Goal: Task Accomplishment & Management: Manage account settings

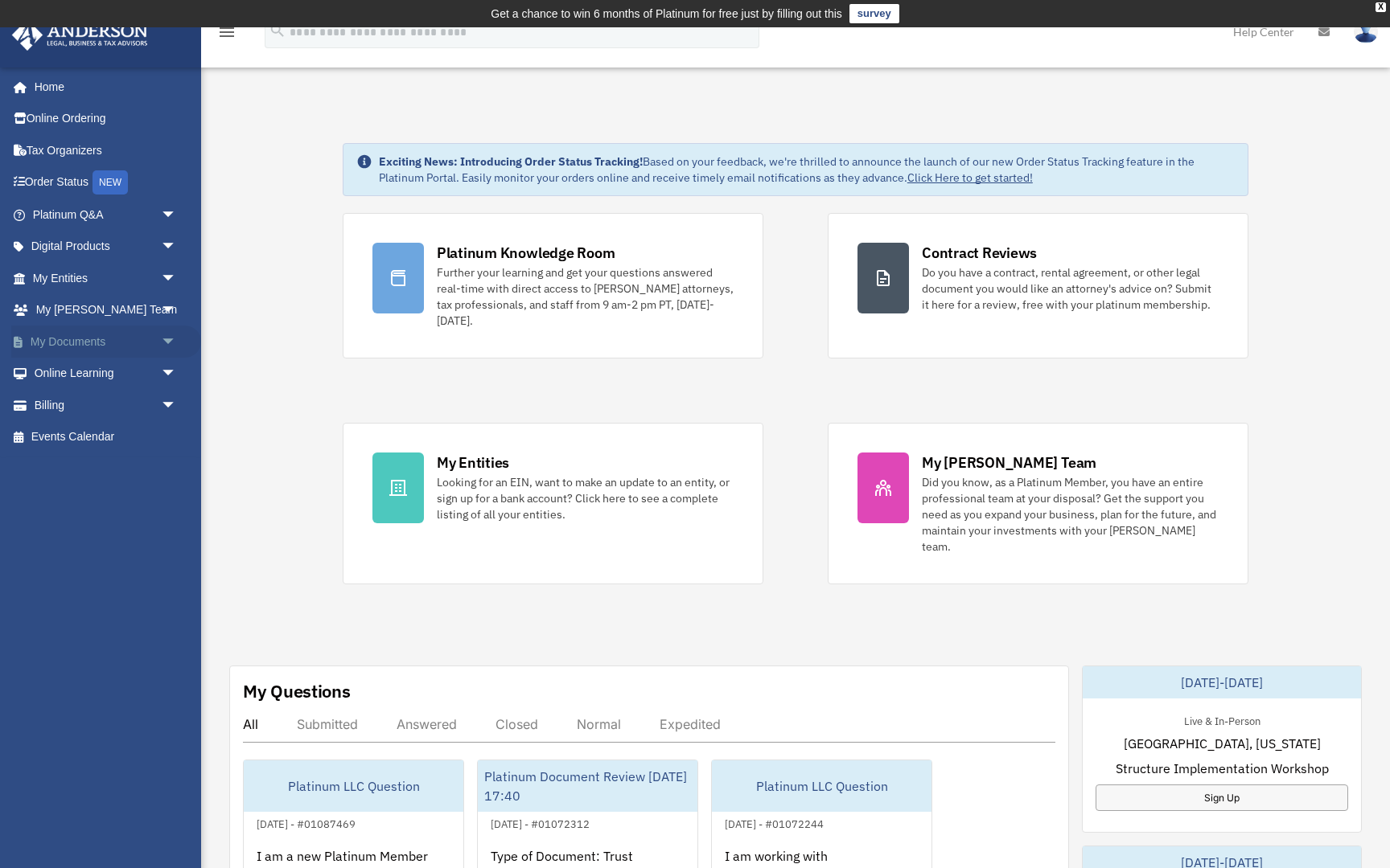
click at [169, 332] on span "arrow_drop_down" at bounding box center [177, 342] width 33 height 33
click at [77, 363] on link "Box" at bounding box center [112, 373] width 179 height 33
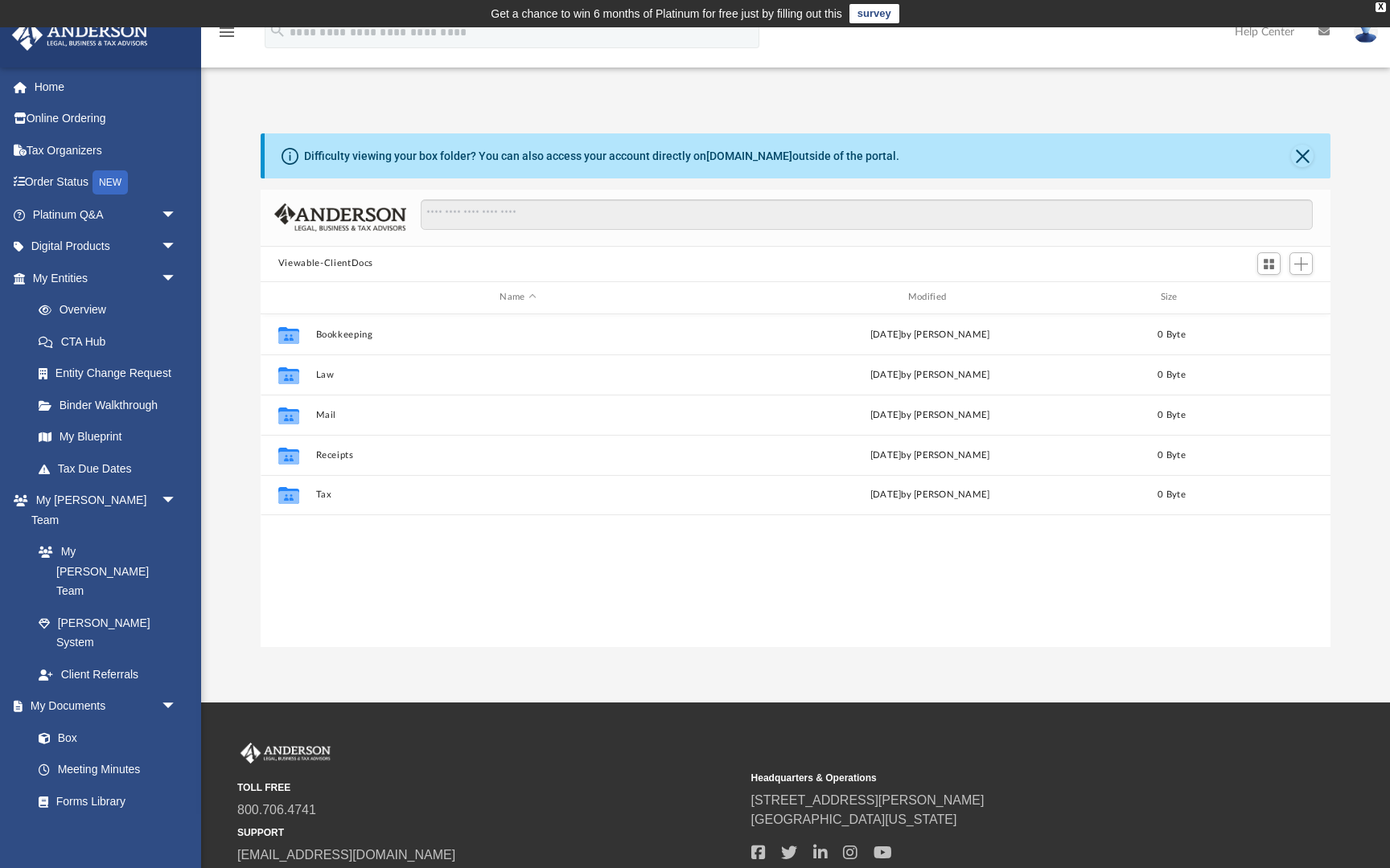
scroll to position [366, 1070]
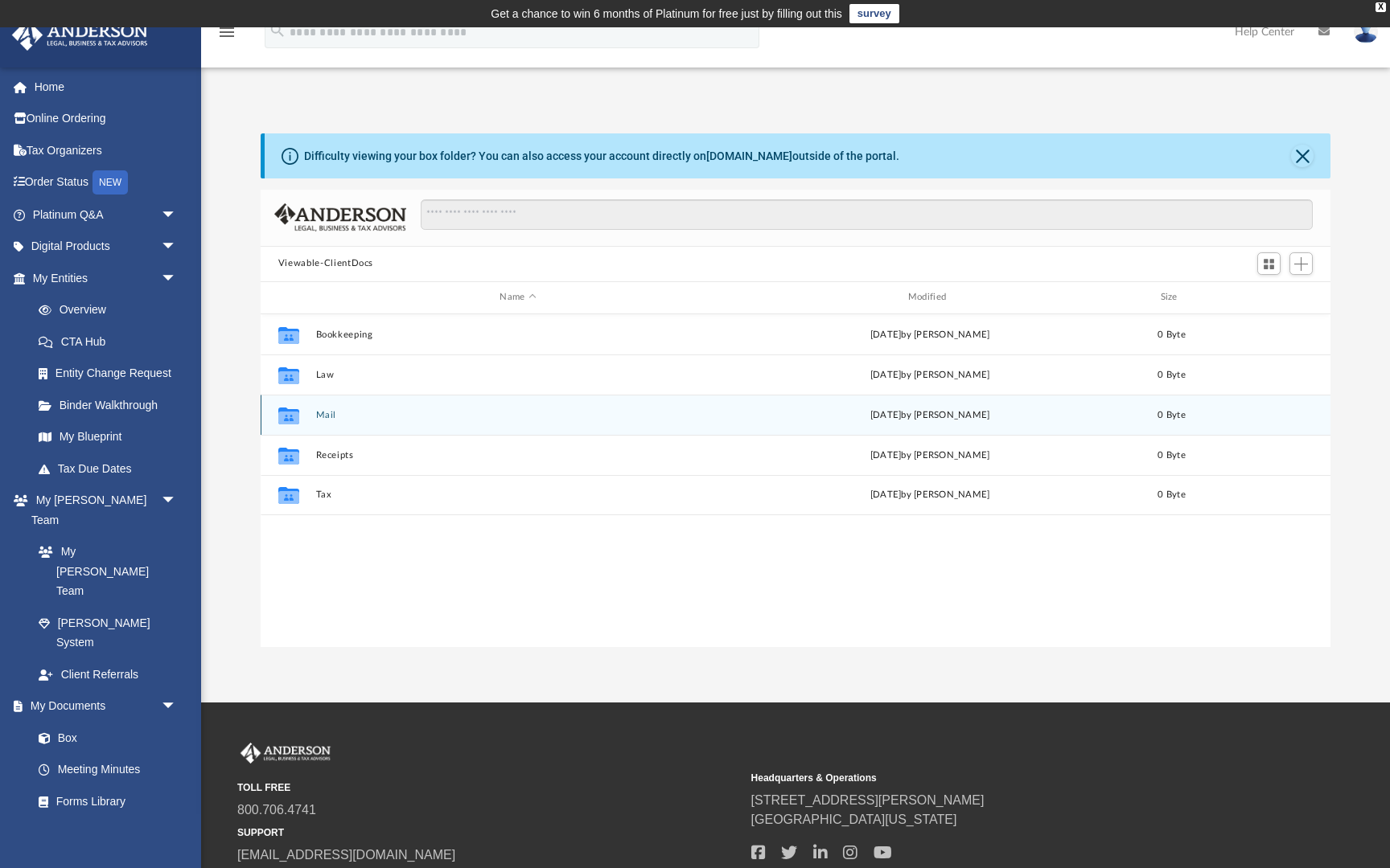
click at [318, 410] on button "Mail" at bounding box center [517, 414] width 404 height 10
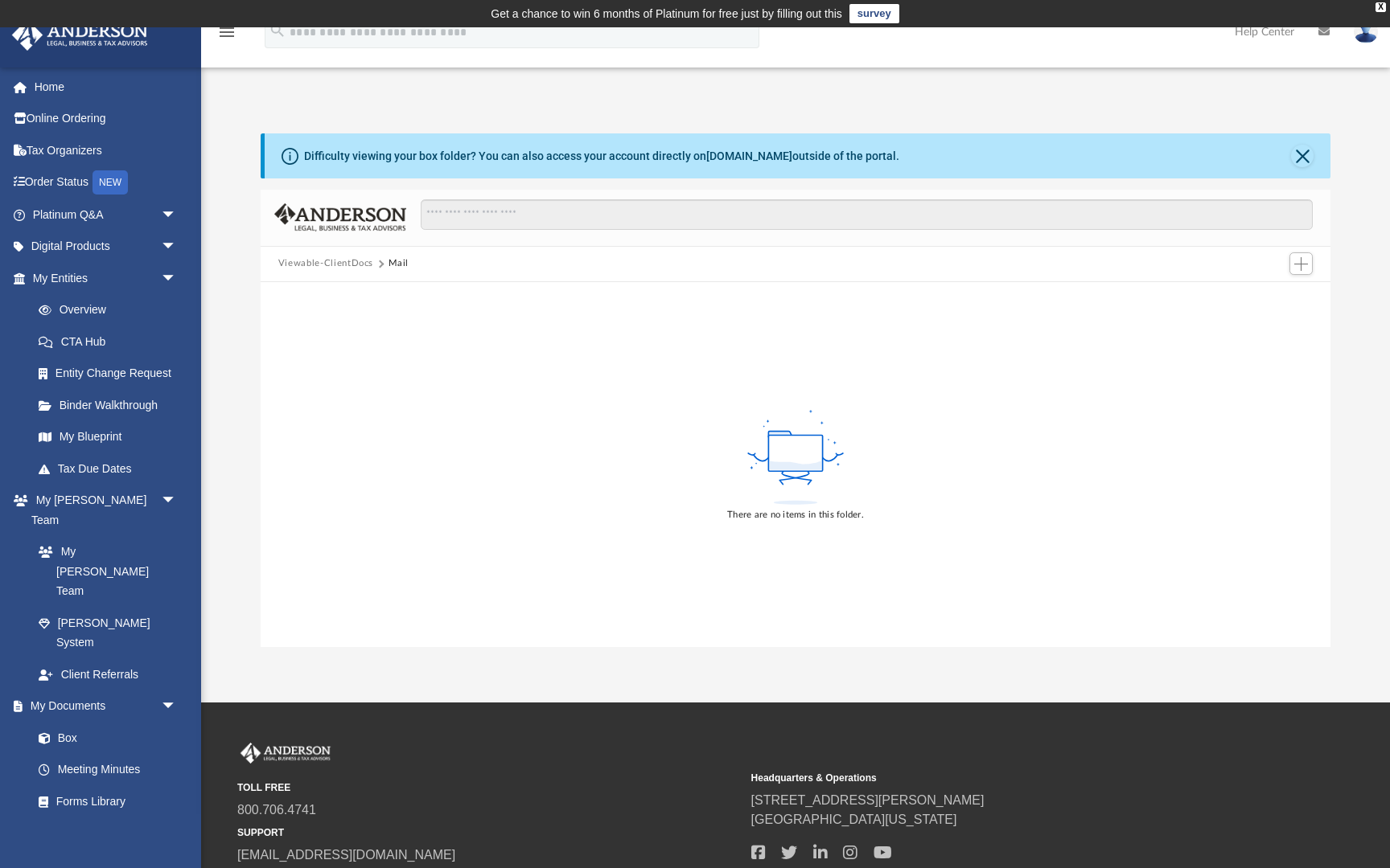
scroll to position [0, 0]
click at [1304, 156] on button "Close" at bounding box center [1302, 156] width 22 height 22
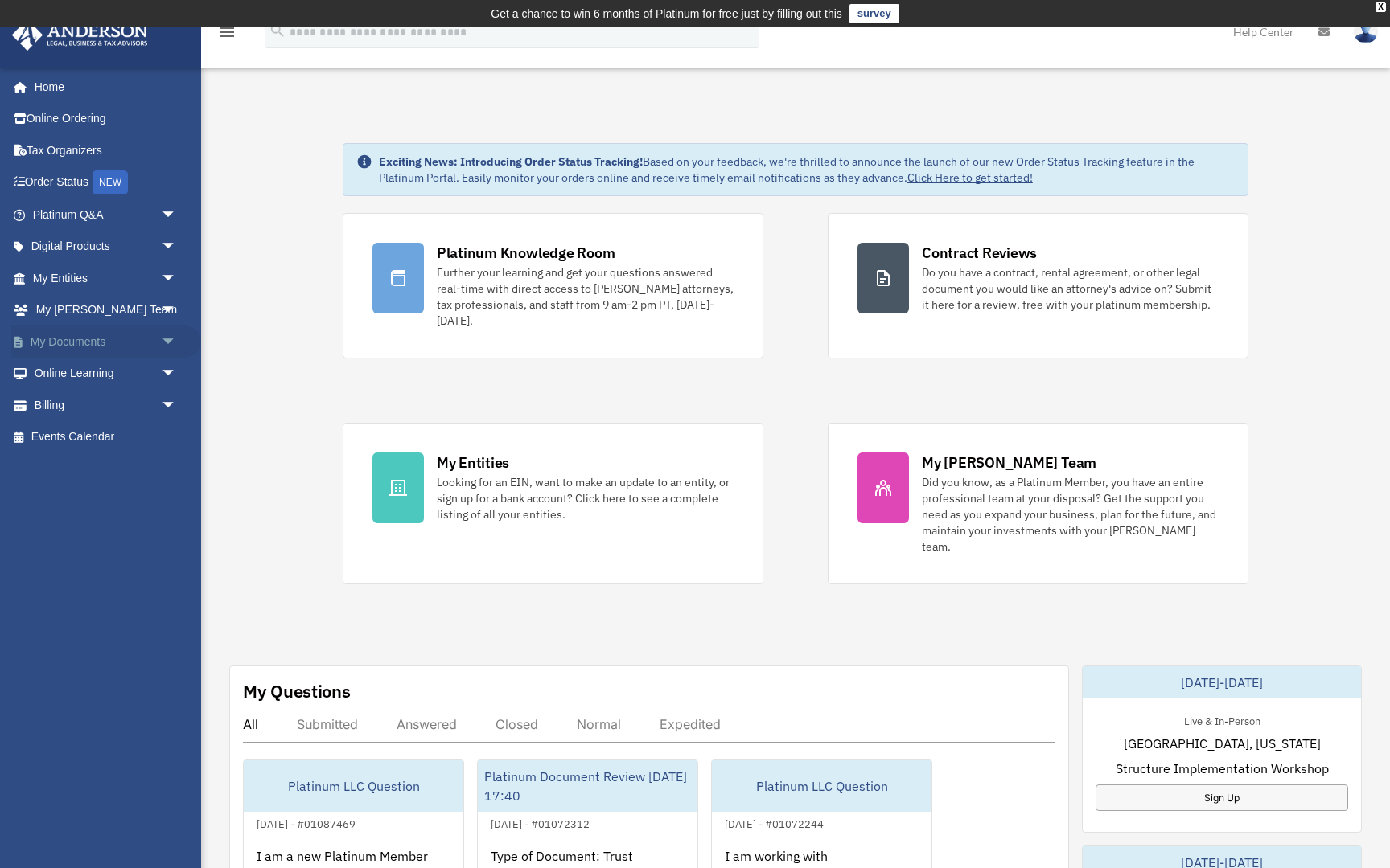
click at [161, 338] on span "arrow_drop_down" at bounding box center [177, 342] width 33 height 33
click at [69, 369] on link "Box" at bounding box center [112, 373] width 179 height 33
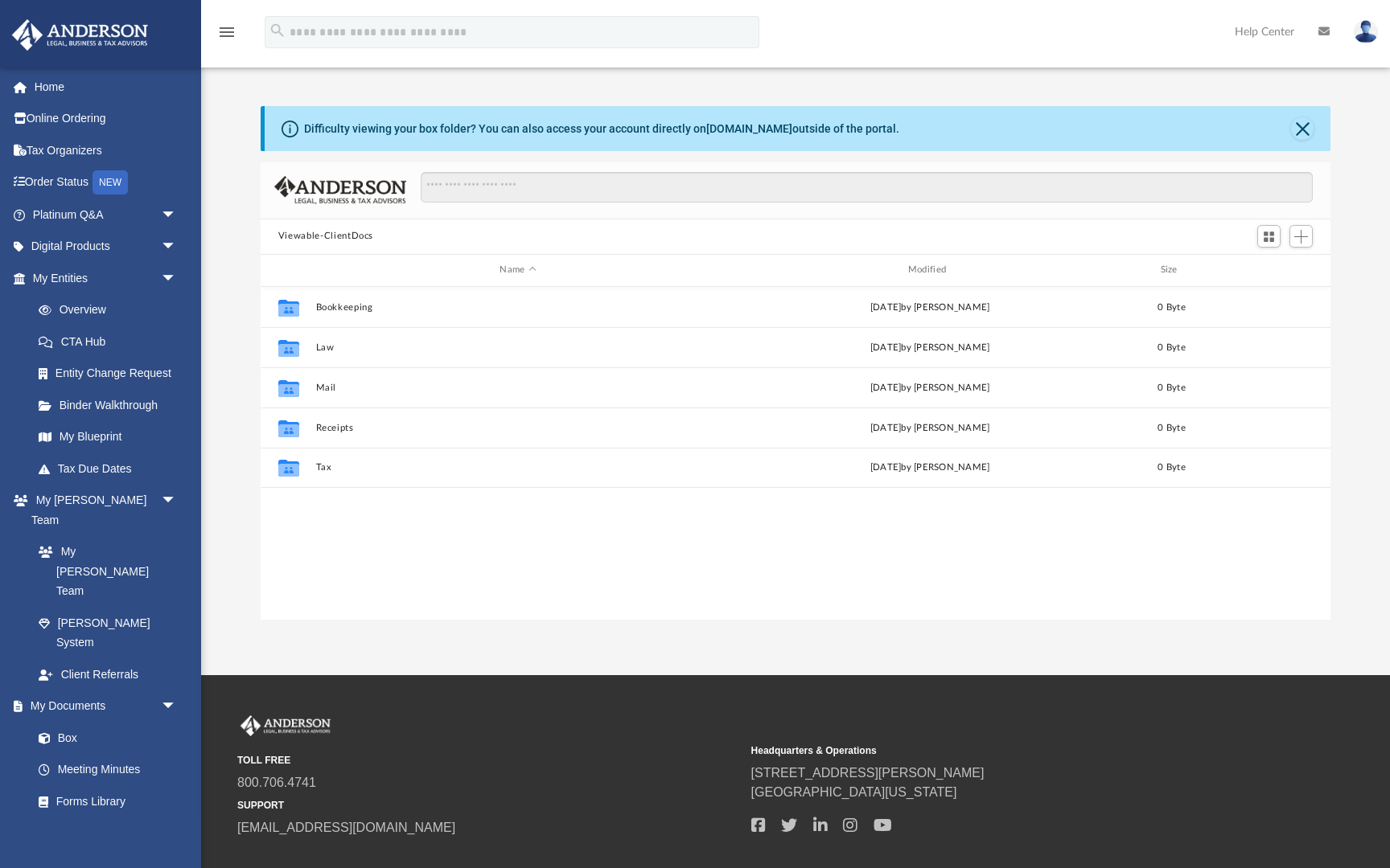
scroll to position [1, 1]
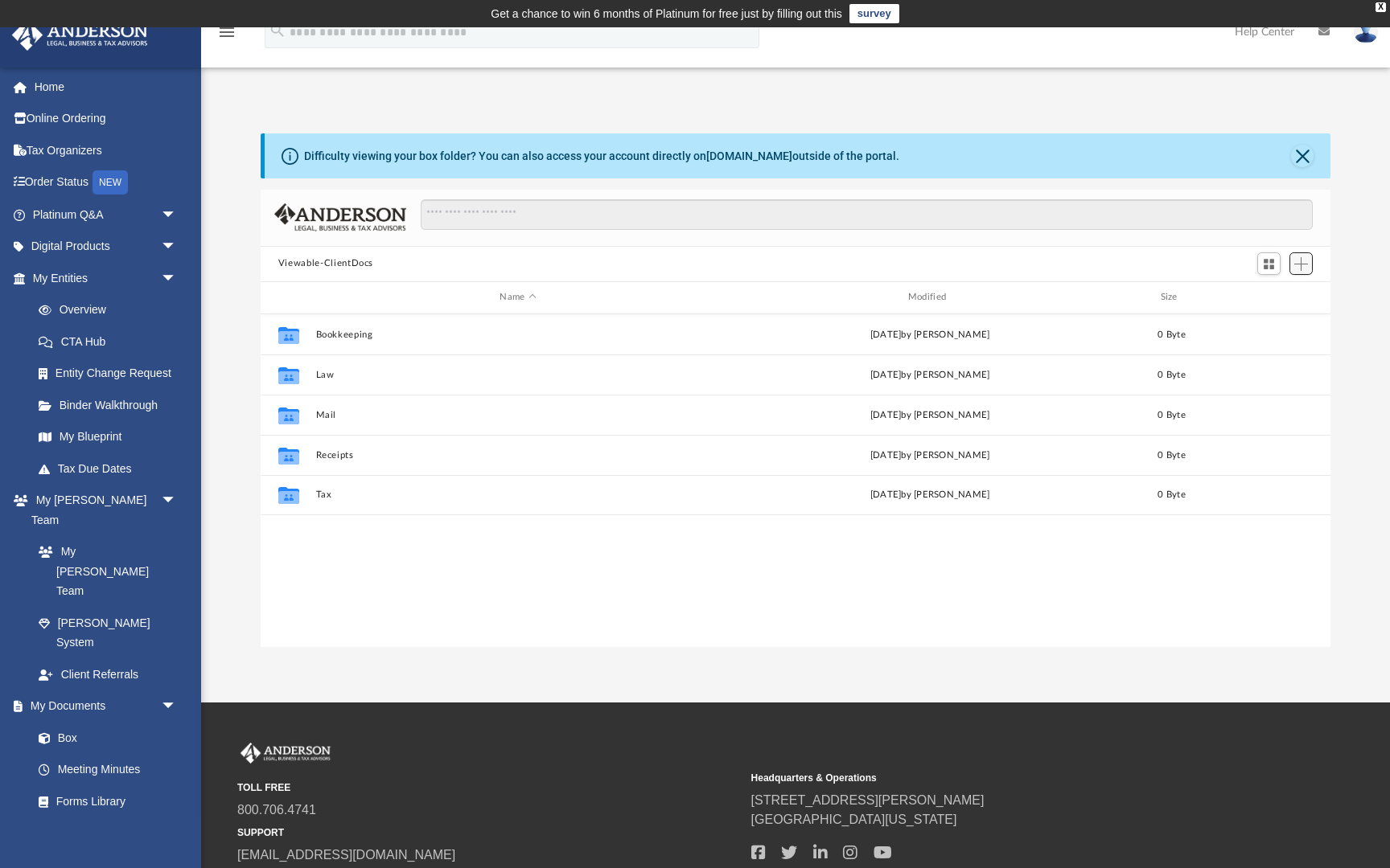
click at [1301, 265] on span "Add" at bounding box center [1301, 264] width 14 height 14
click at [1273, 320] on li "New Folder" at bounding box center [1277, 321] width 51 height 17
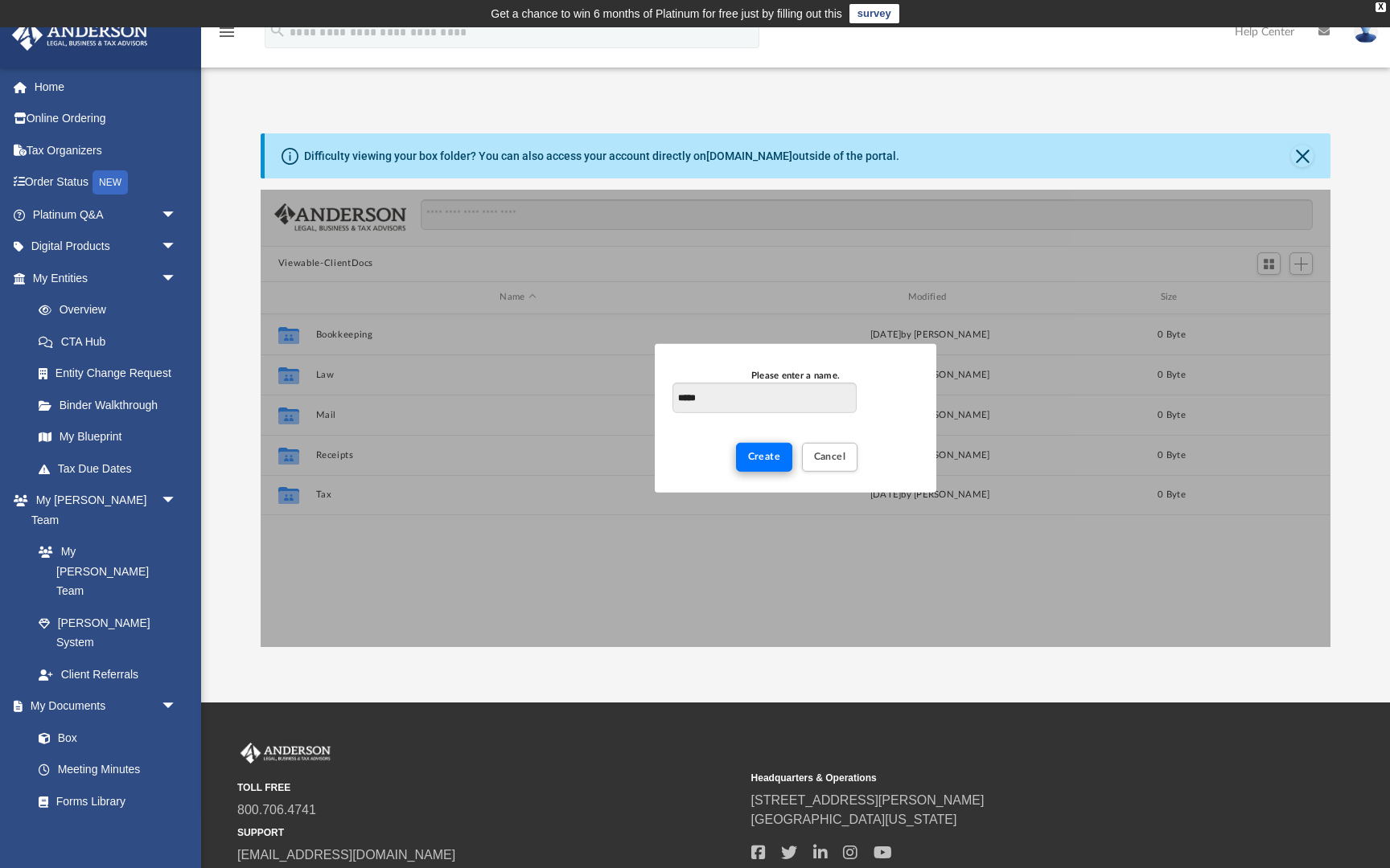
type input "*****"
click at [765, 455] on span "Create" at bounding box center [764, 456] width 33 height 9
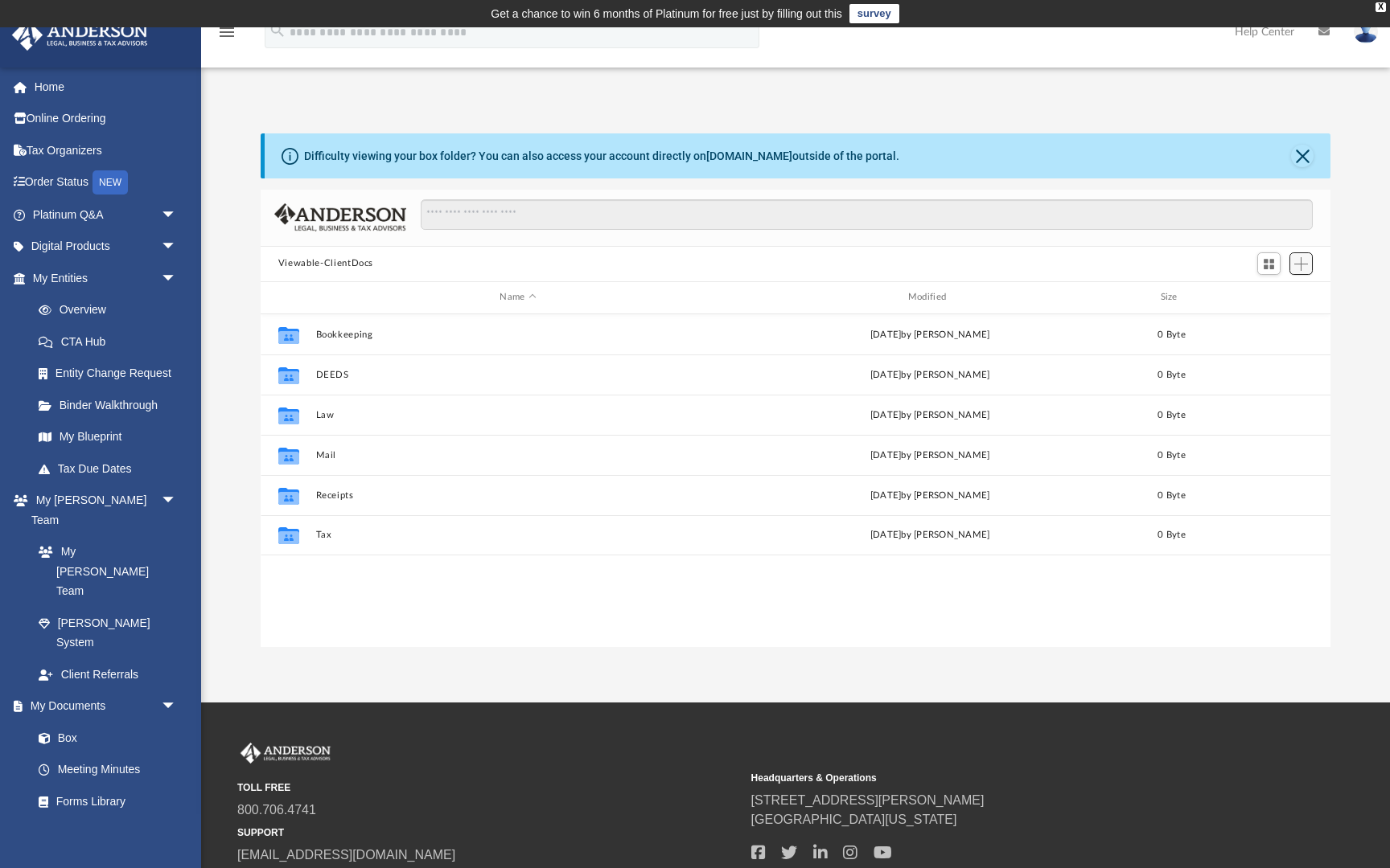
click at [1301, 257] on span "Add" at bounding box center [1301, 264] width 14 height 14
click at [1262, 320] on li "New Folder" at bounding box center [1277, 321] width 51 height 17
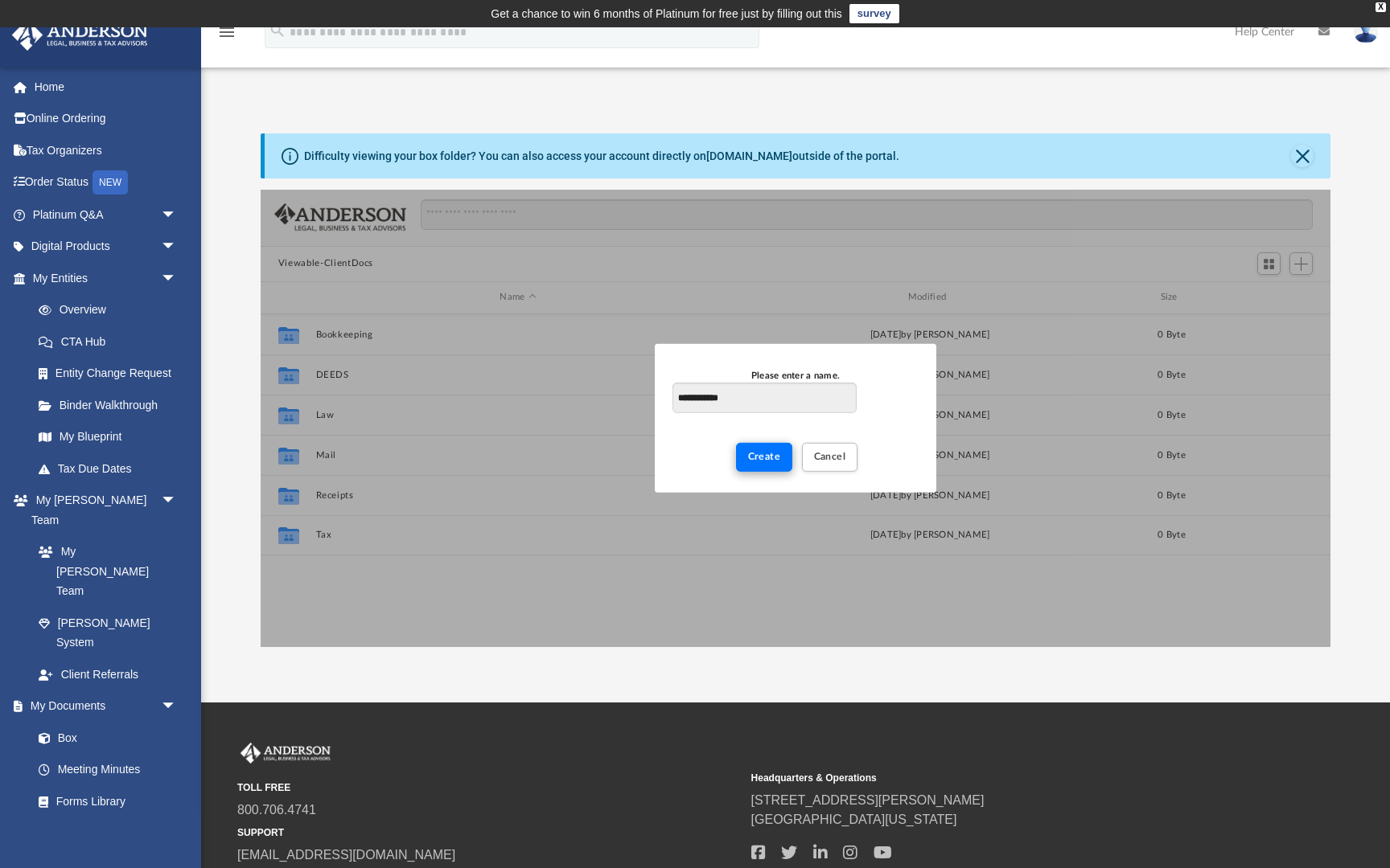
type input "**********"
click at [765, 455] on span "Create" at bounding box center [764, 456] width 33 height 9
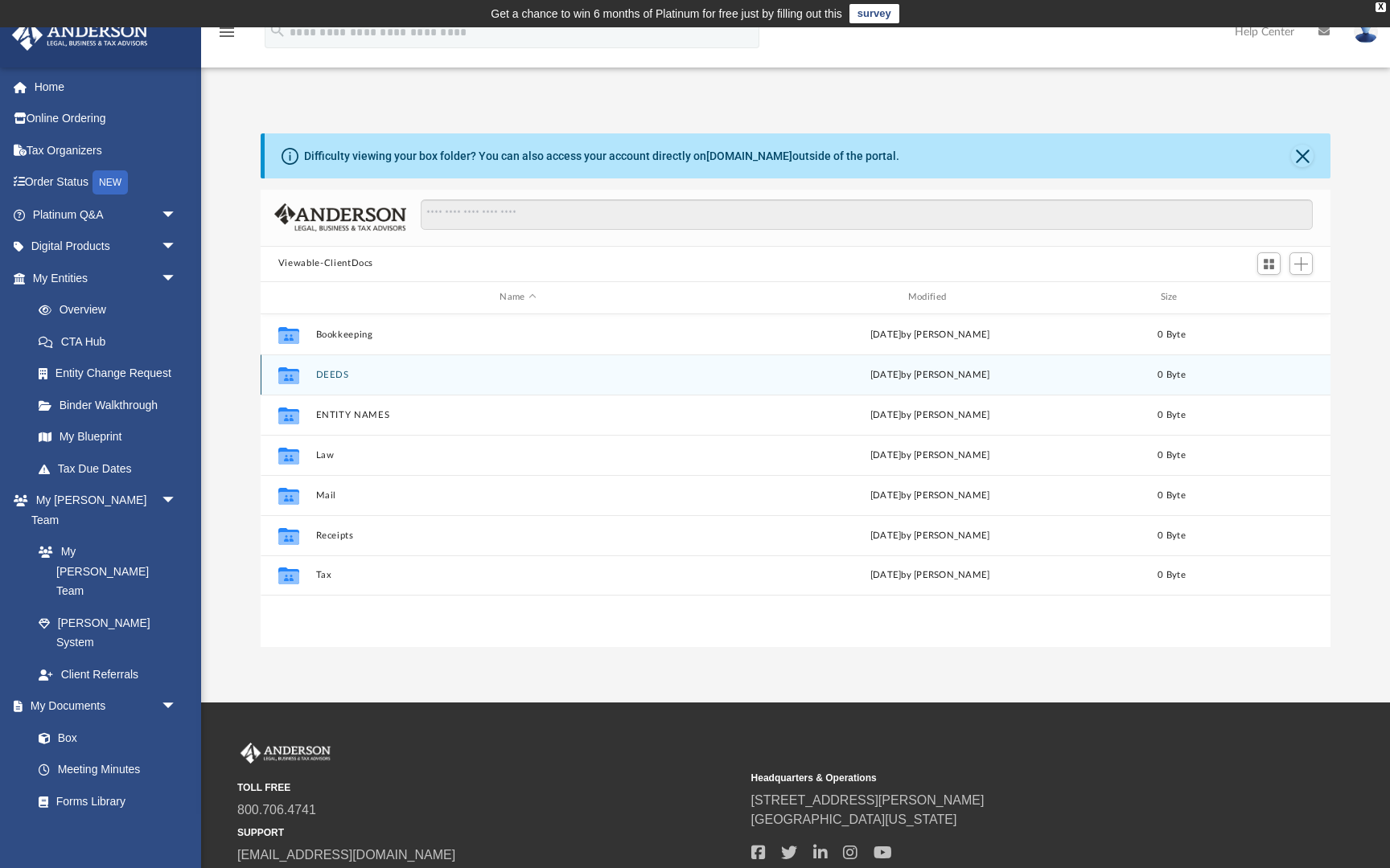
click at [336, 373] on button "DEEDS" at bounding box center [517, 374] width 404 height 10
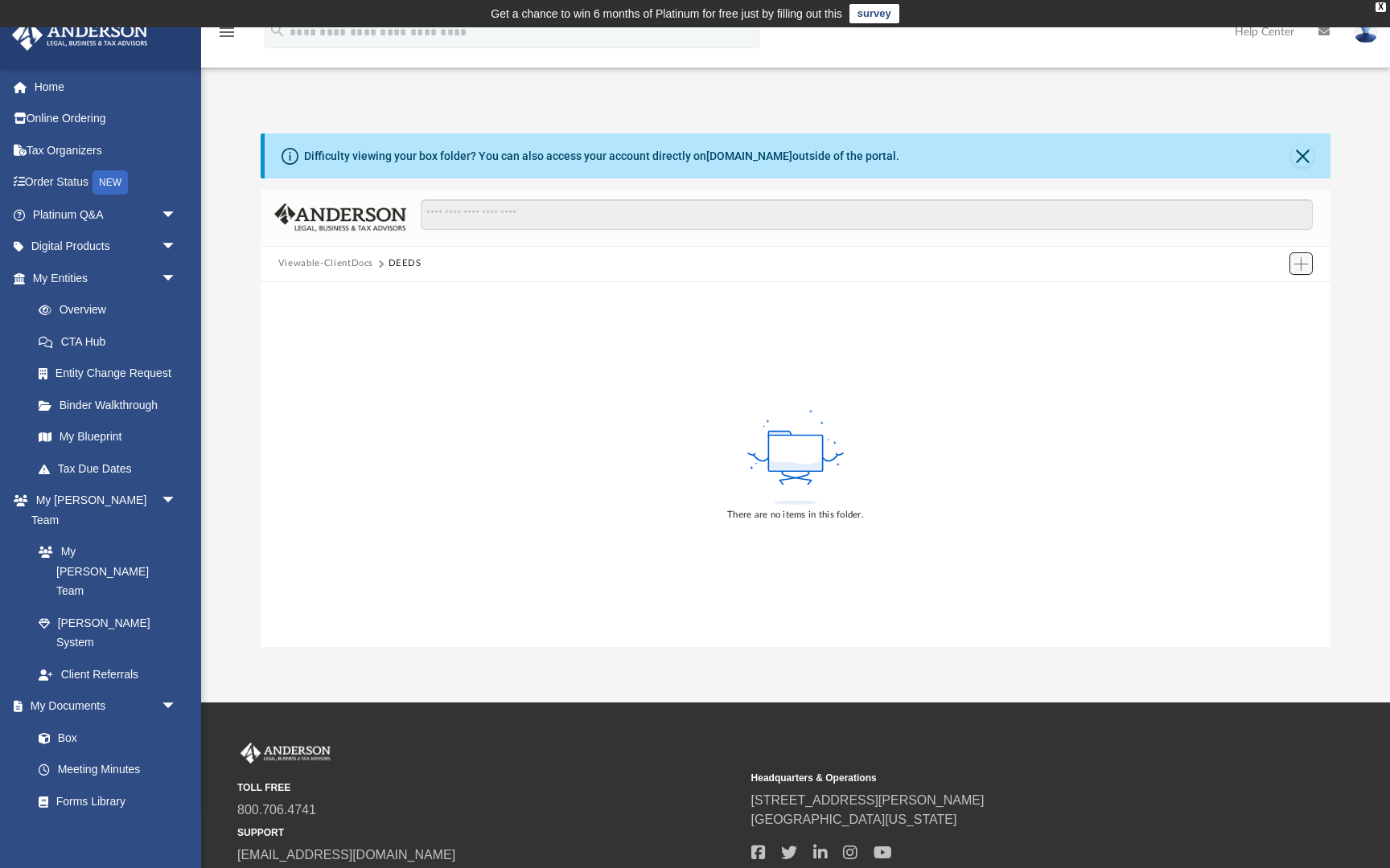
click at [1294, 263] on span "Add" at bounding box center [1301, 264] width 14 height 14
click at [1274, 287] on li "Upload" at bounding box center [1277, 295] width 51 height 17
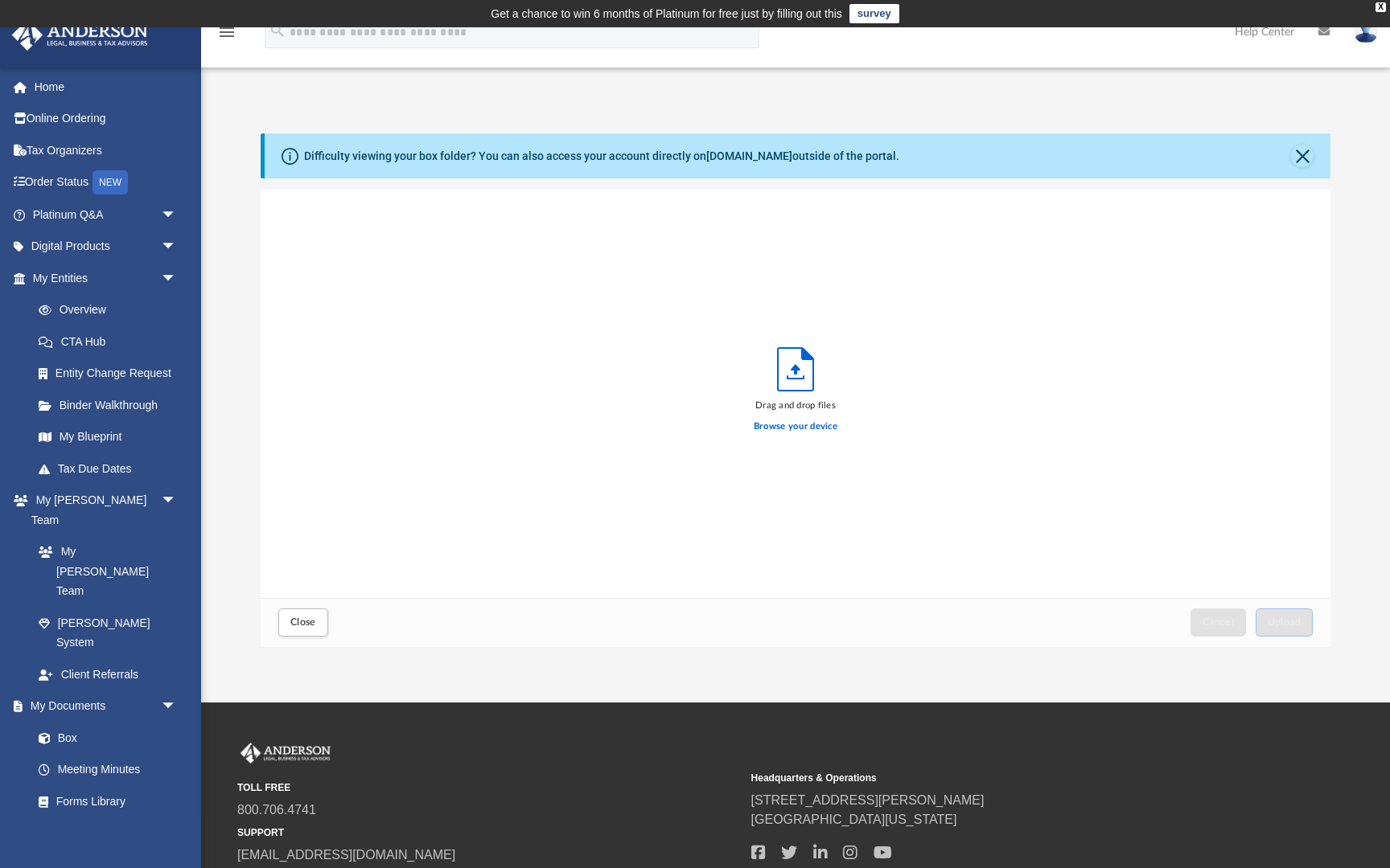
scroll to position [408, 1070]
click at [781, 426] on label "Browse your device" at bounding box center [796, 427] width 84 height 15
click at [0, 0] on input "Browse your device" at bounding box center [0, 0] width 0 height 0
click at [1296, 156] on button "Close" at bounding box center [1302, 156] width 22 height 22
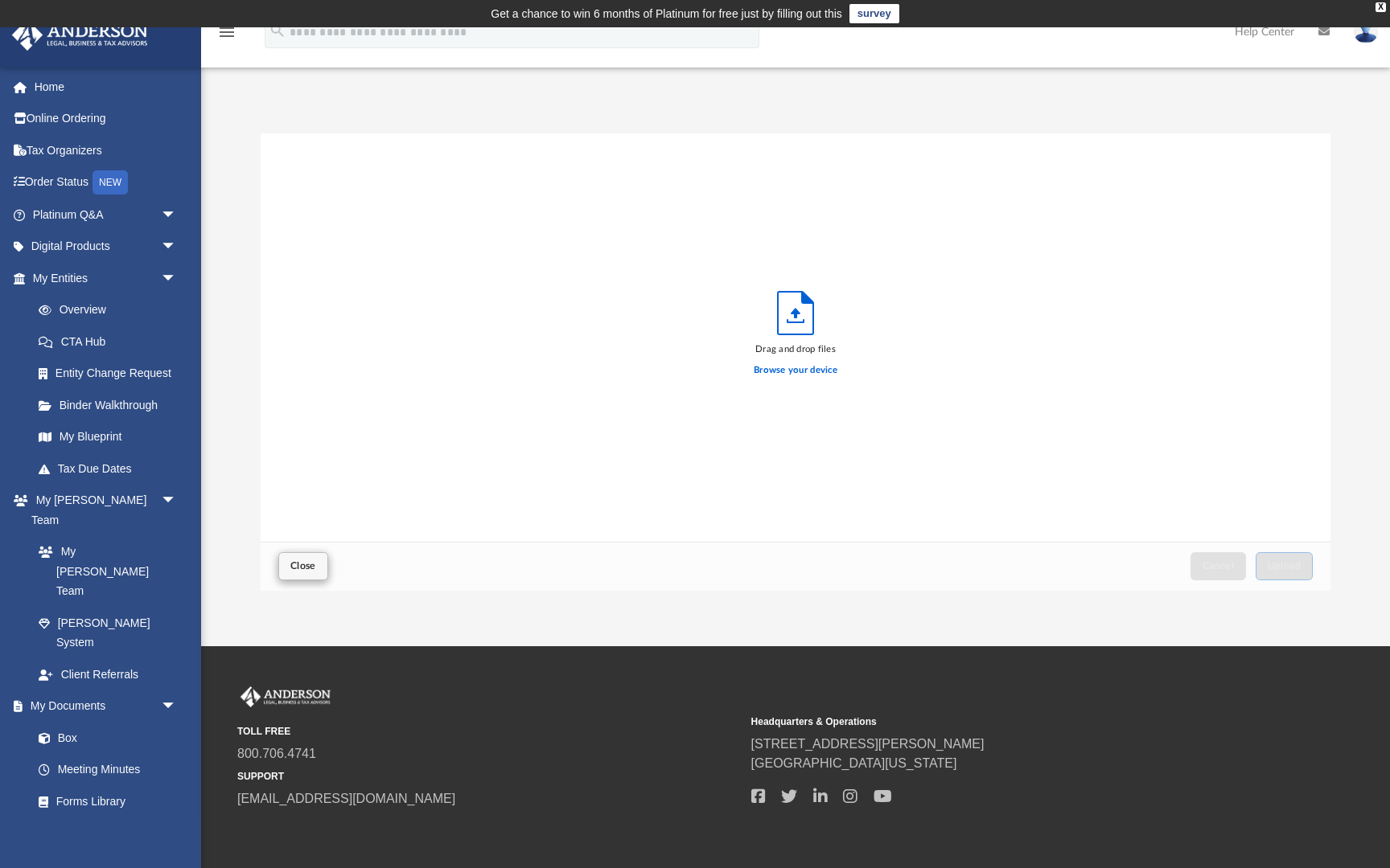
click at [297, 566] on span "Close" at bounding box center [304, 566] width 26 height 9
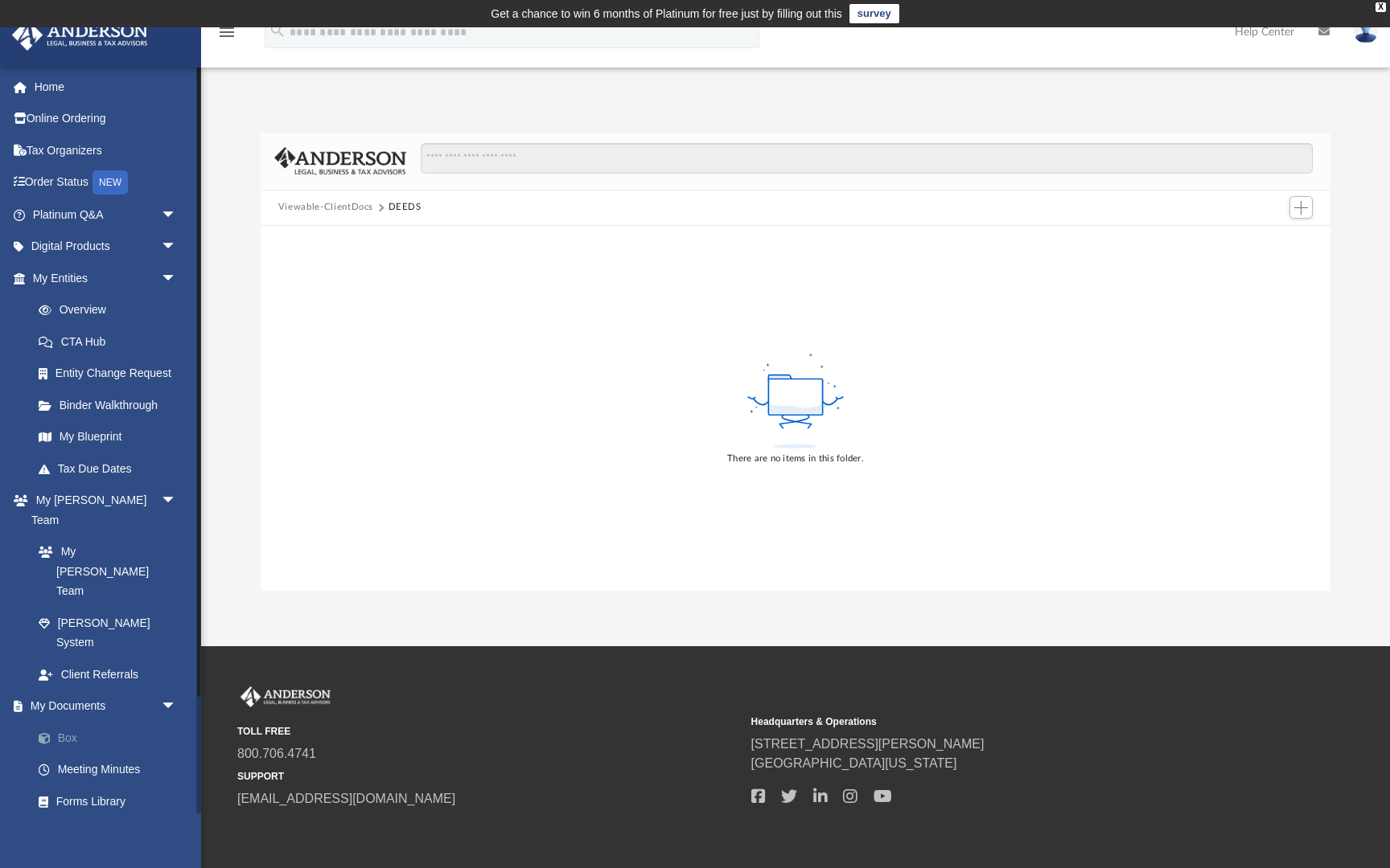
click at [79, 722] on link "Box" at bounding box center [112, 738] width 179 height 33
click at [166, 691] on span "arrow_drop_down" at bounding box center [177, 707] width 33 height 33
click at [92, 691] on link "My Documents arrow_drop_up" at bounding box center [106, 707] width 190 height 33
click at [93, 691] on link "My Documents arrow_drop_up" at bounding box center [106, 707] width 190 height 33
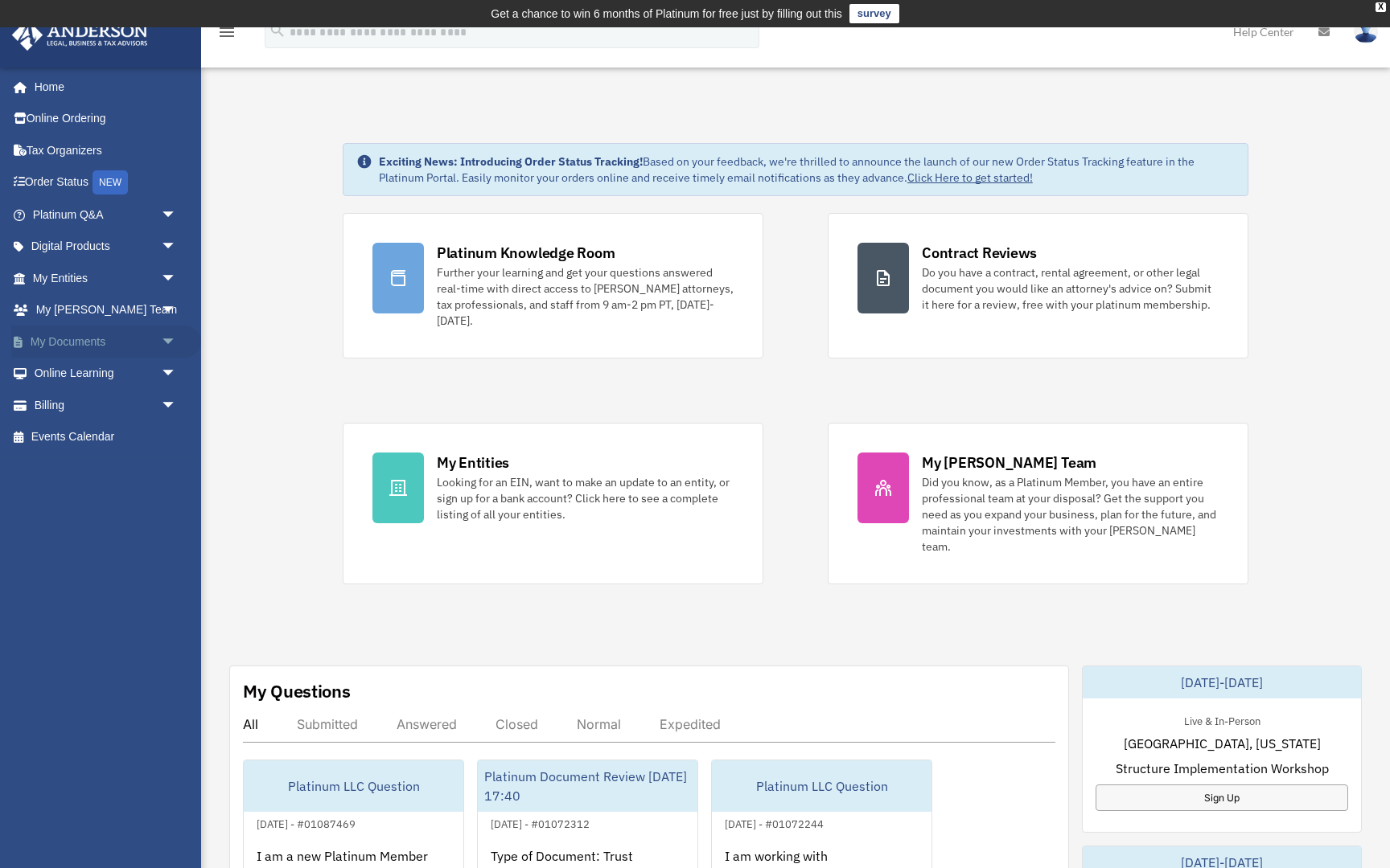
click at [168, 336] on span "arrow_drop_down" at bounding box center [177, 342] width 33 height 33
click at [59, 371] on link "Box" at bounding box center [112, 373] width 179 height 33
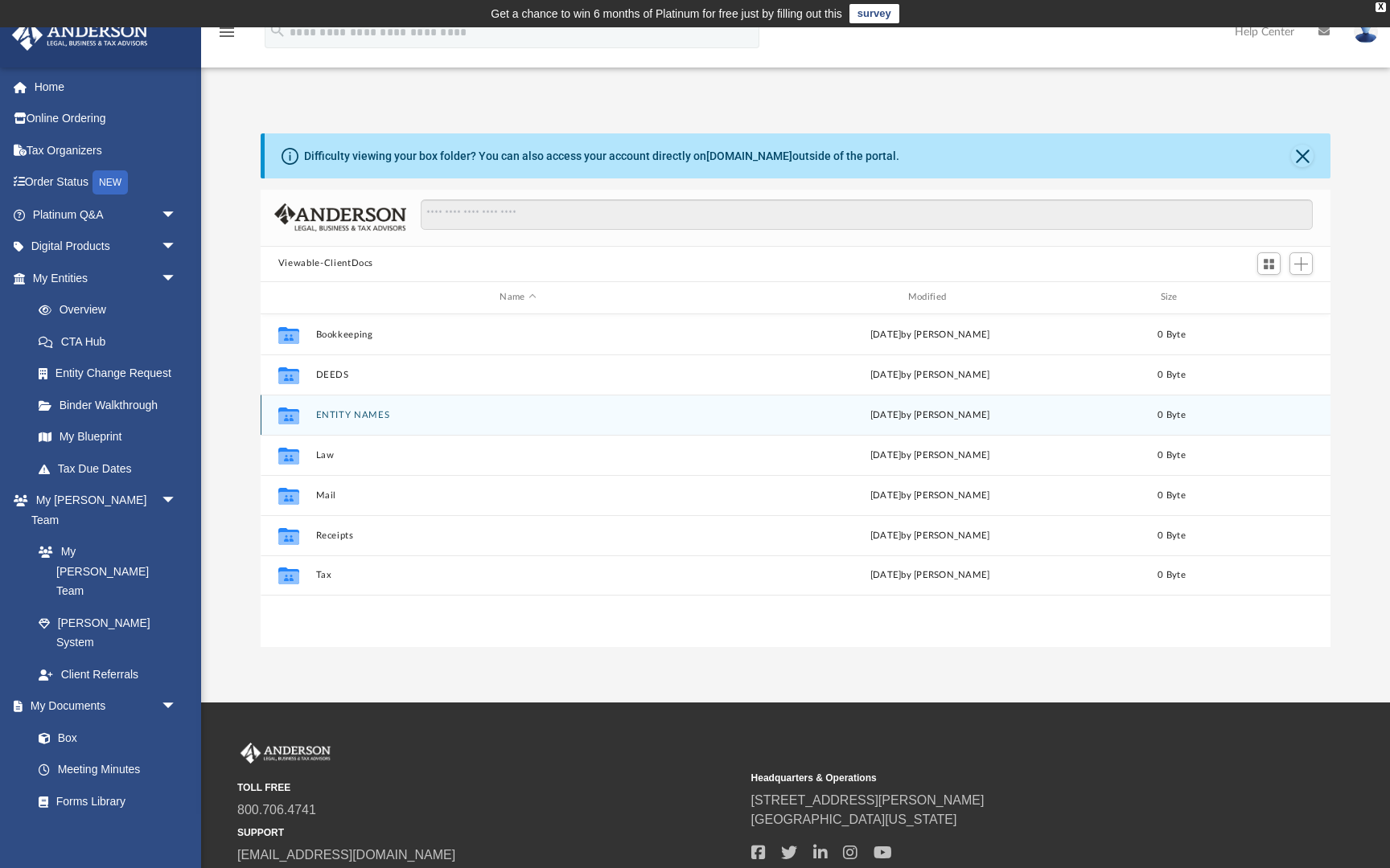
scroll to position [366, 1070]
click at [344, 416] on button "ENTITY NAMES" at bounding box center [517, 414] width 404 height 10
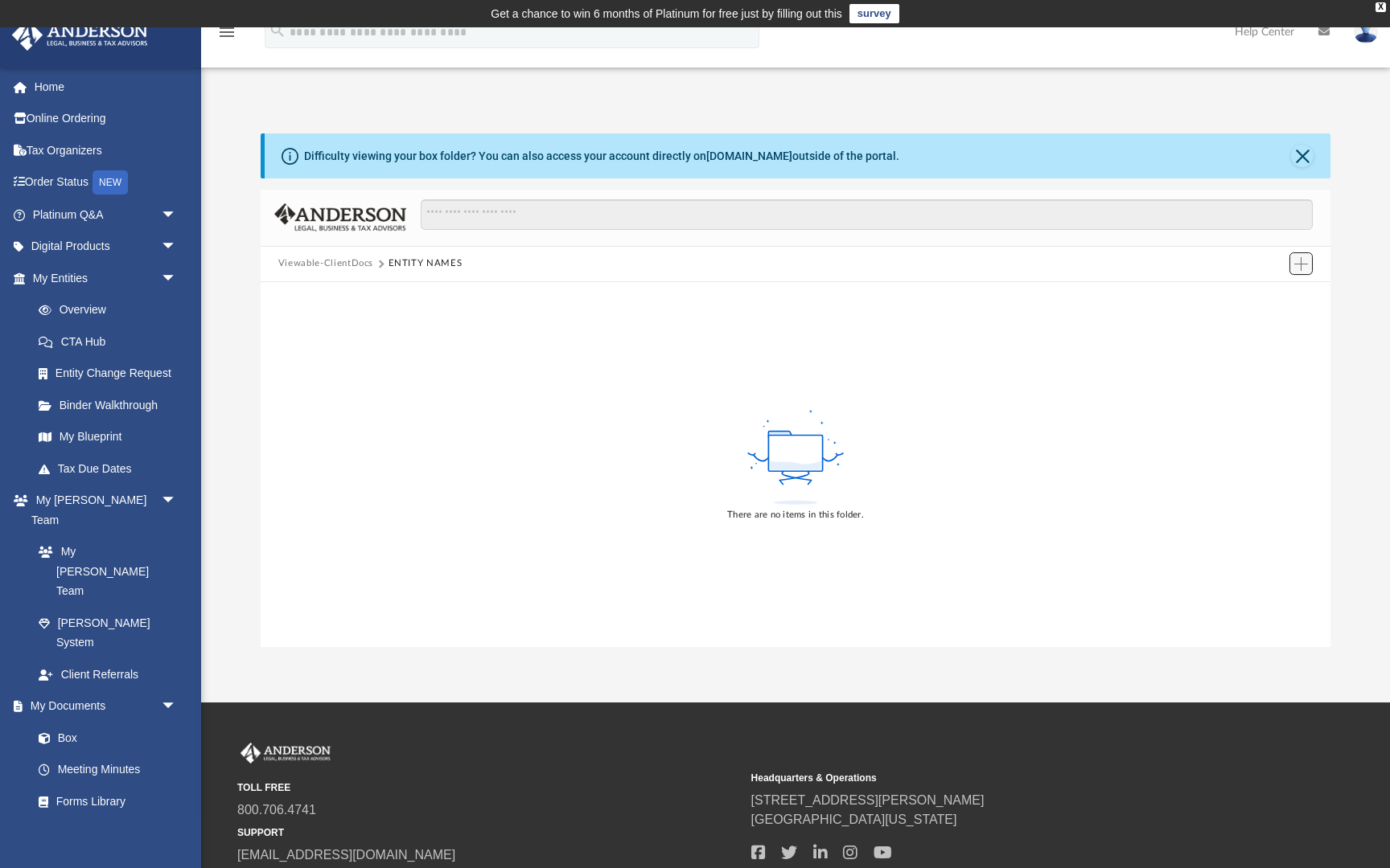
click at [1297, 264] on span "Add" at bounding box center [1301, 264] width 14 height 14
click at [1273, 297] on li "Upload" at bounding box center [1277, 295] width 51 height 17
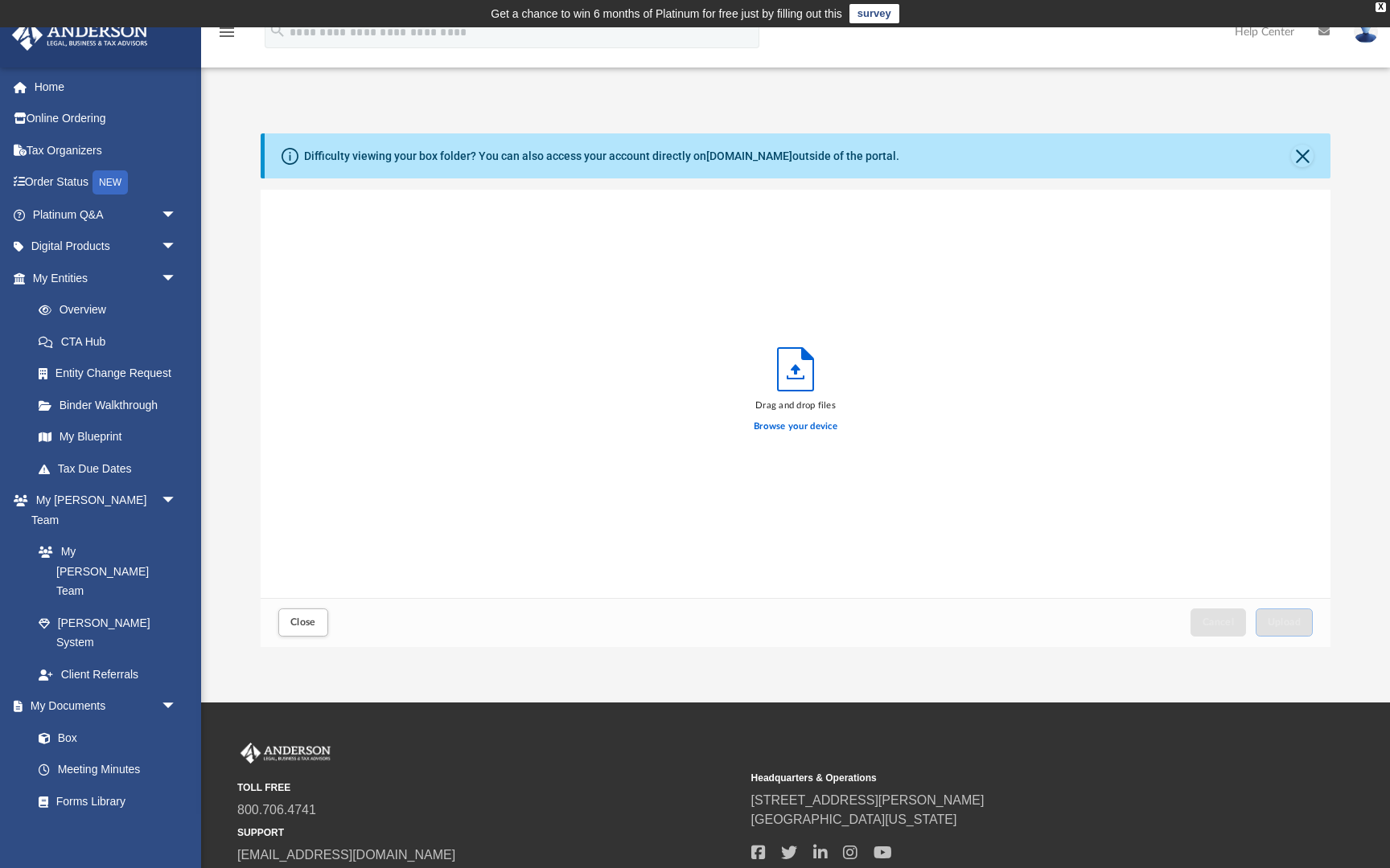
scroll to position [408, 1070]
click at [785, 426] on label "Browse your device" at bounding box center [796, 427] width 84 height 15
click at [0, 0] on input "Browse your device" at bounding box center [0, 0] width 0 height 0
click at [1280, 625] on span "Upload" at bounding box center [1285, 622] width 34 height 9
click at [308, 623] on span "Close" at bounding box center [304, 622] width 26 height 9
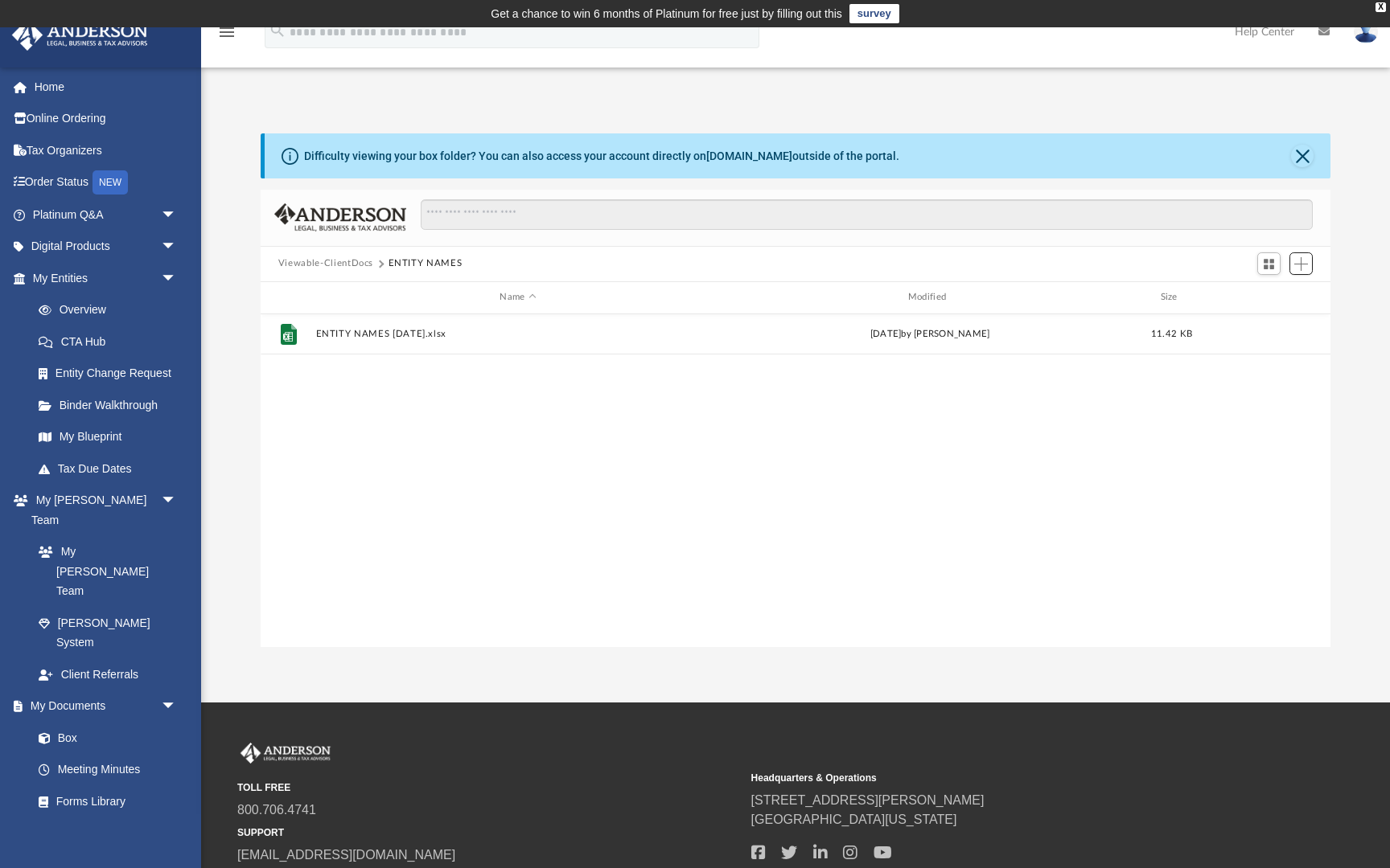
scroll to position [366, 1070]
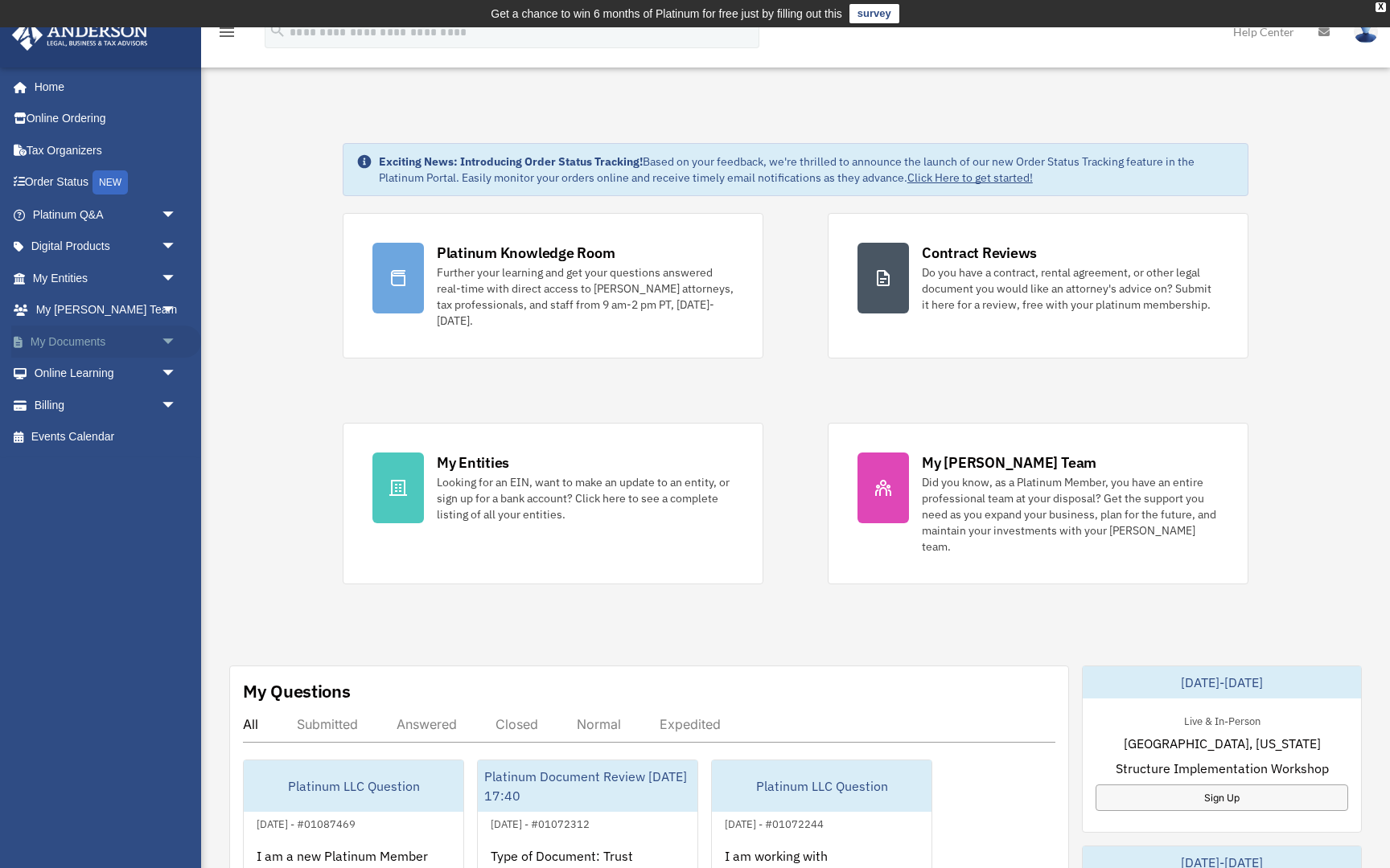
click at [163, 333] on span "arrow_drop_down" at bounding box center [177, 342] width 33 height 33
click at [70, 373] on link "Box" at bounding box center [112, 373] width 179 height 33
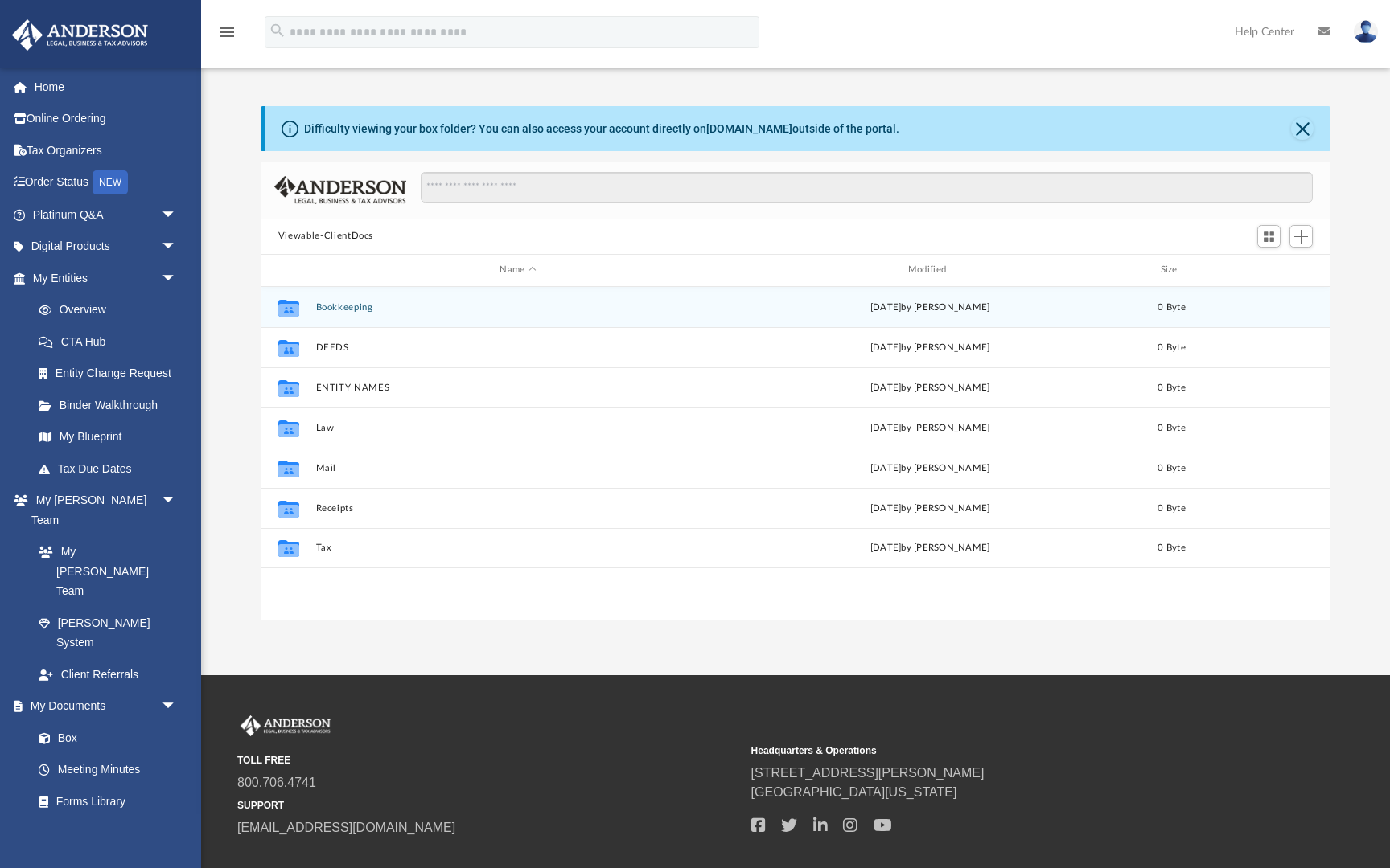
scroll to position [366, 1070]
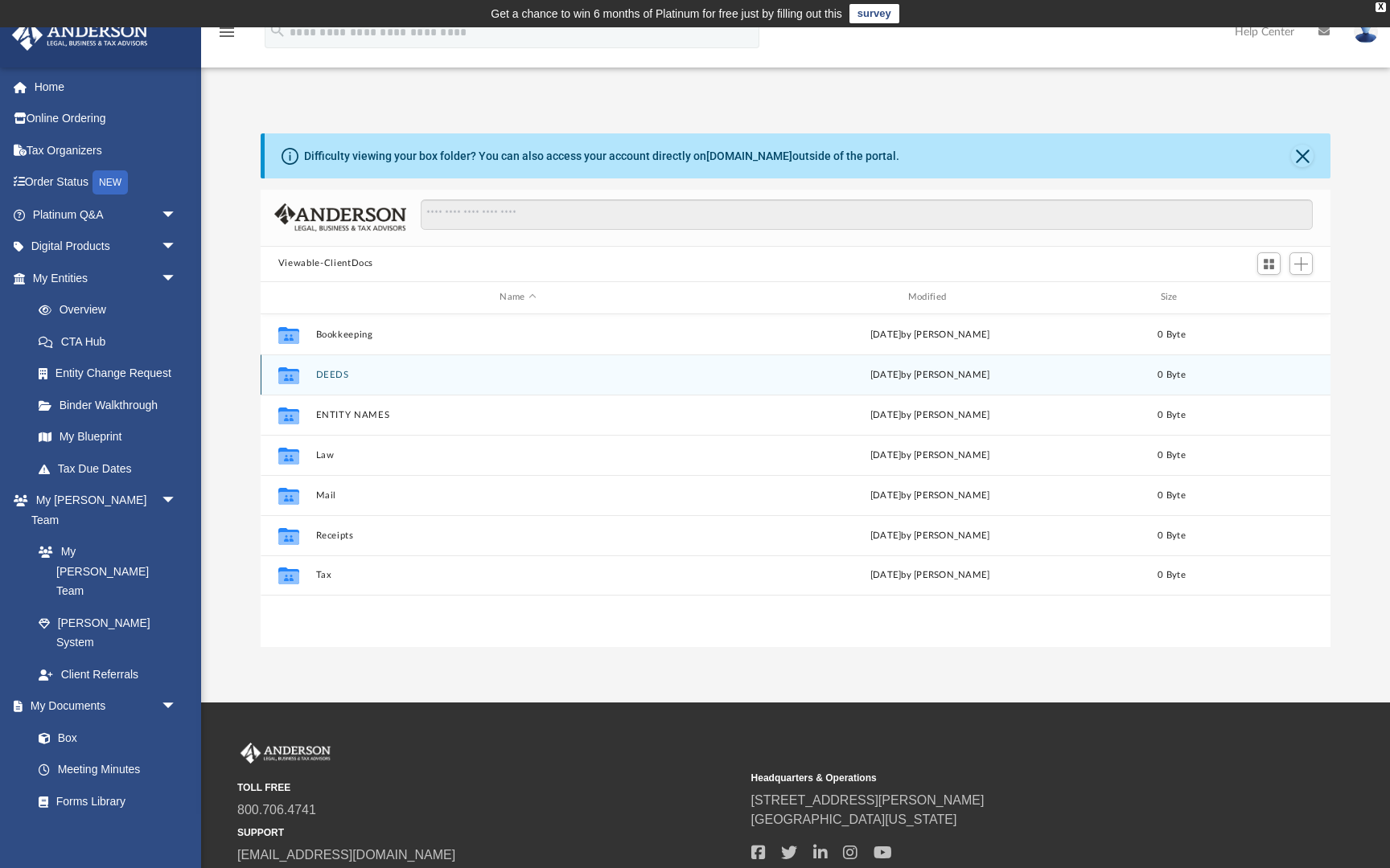
click at [342, 375] on button "DEEDS" at bounding box center [517, 374] width 404 height 10
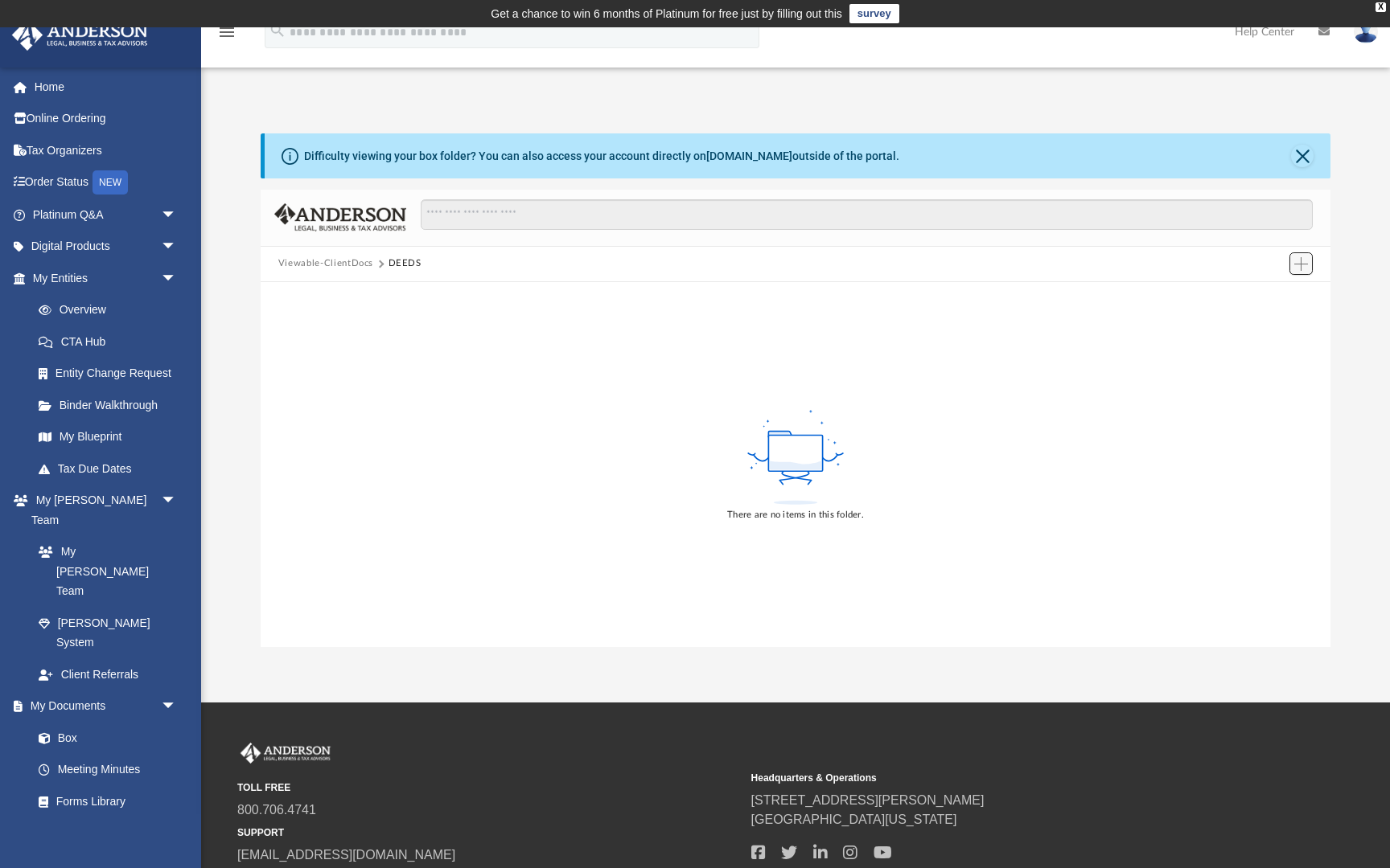
click at [1298, 262] on span "Add" at bounding box center [1301, 264] width 14 height 14
click at [1275, 300] on li "Upload" at bounding box center [1277, 295] width 51 height 17
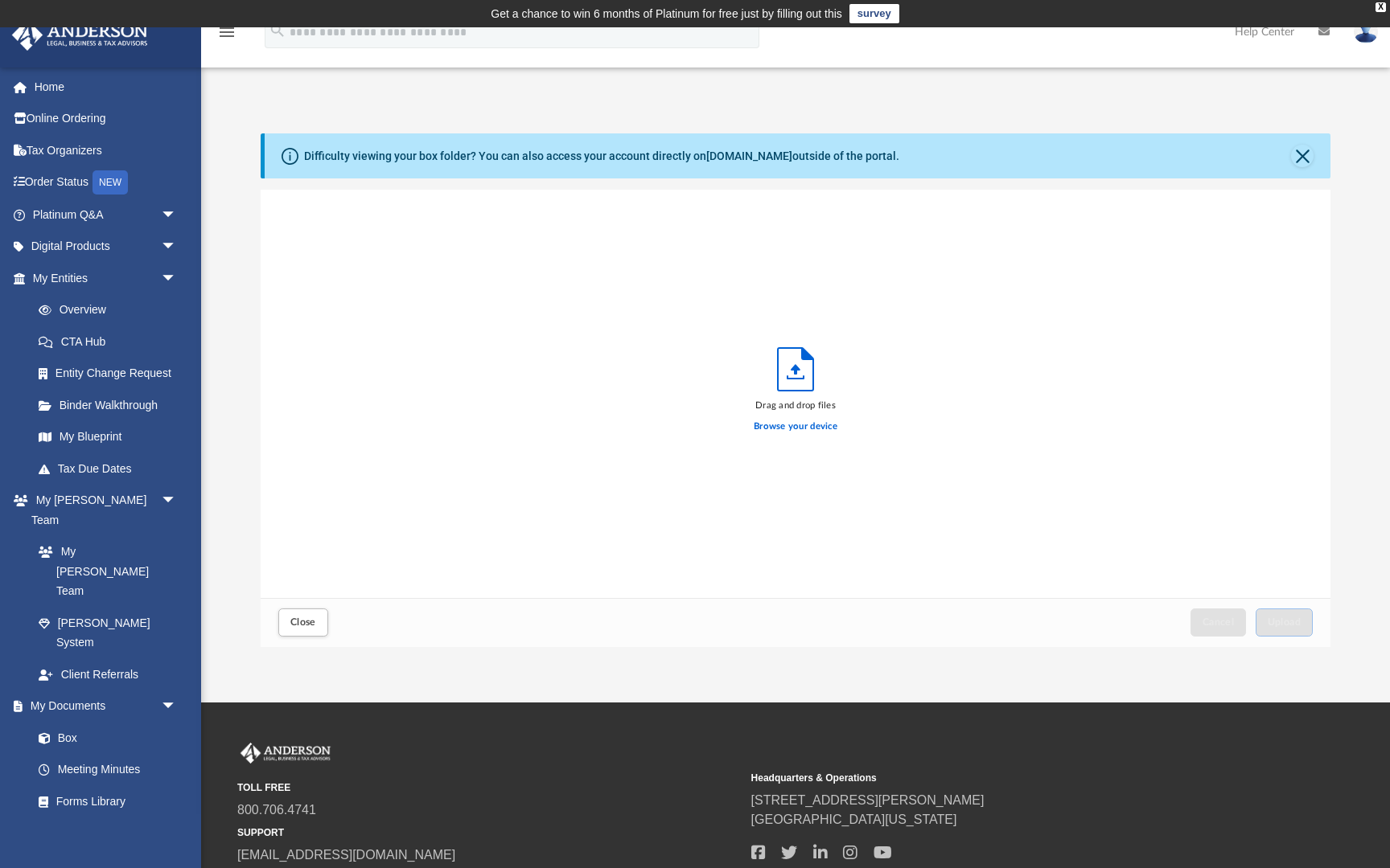
scroll to position [408, 1070]
click at [772, 428] on label "Browse your device" at bounding box center [796, 427] width 84 height 15
click at [0, 0] on input "Browse your device" at bounding box center [0, 0] width 0 height 0
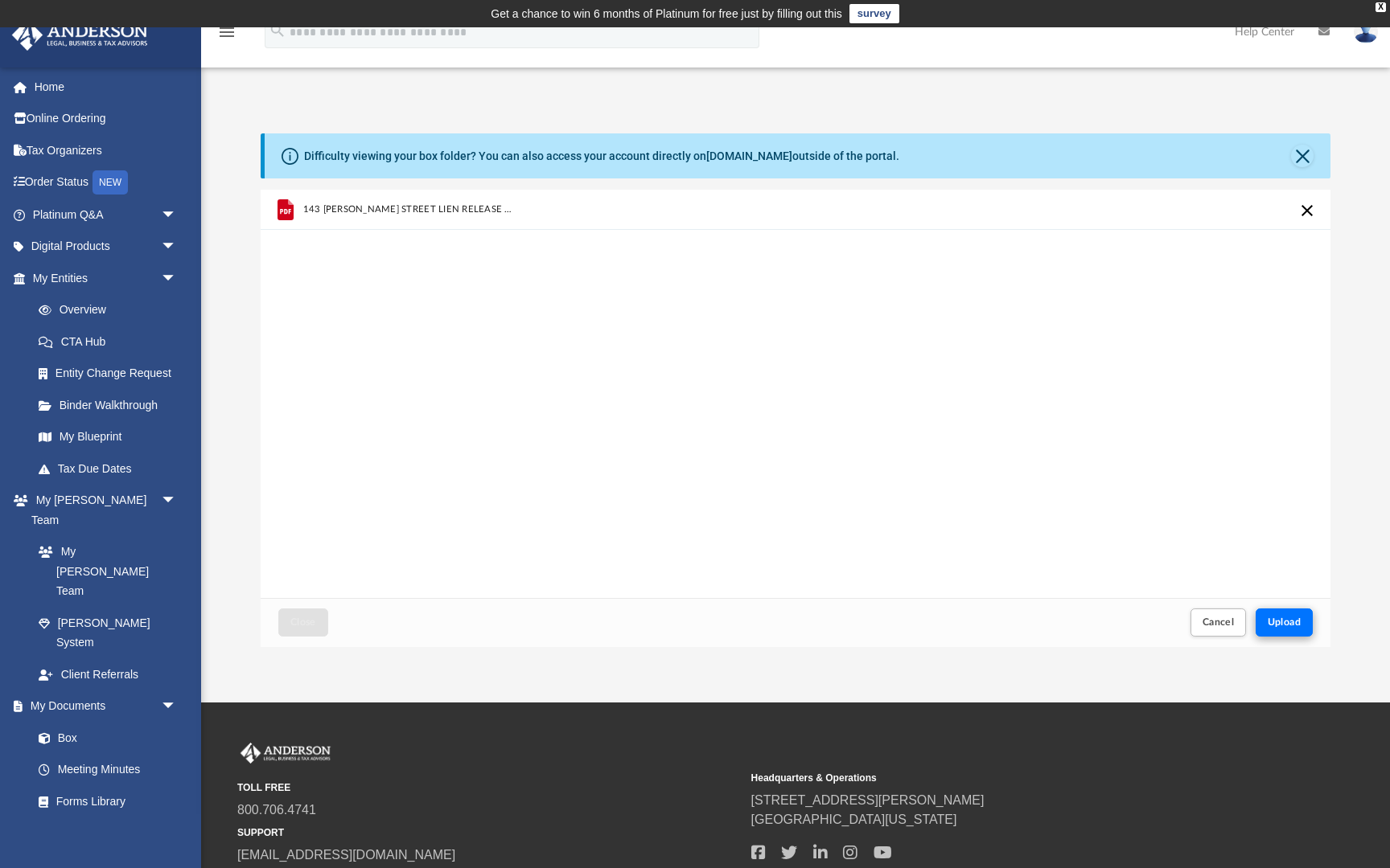
click at [1278, 621] on span "Upload" at bounding box center [1285, 622] width 34 height 9
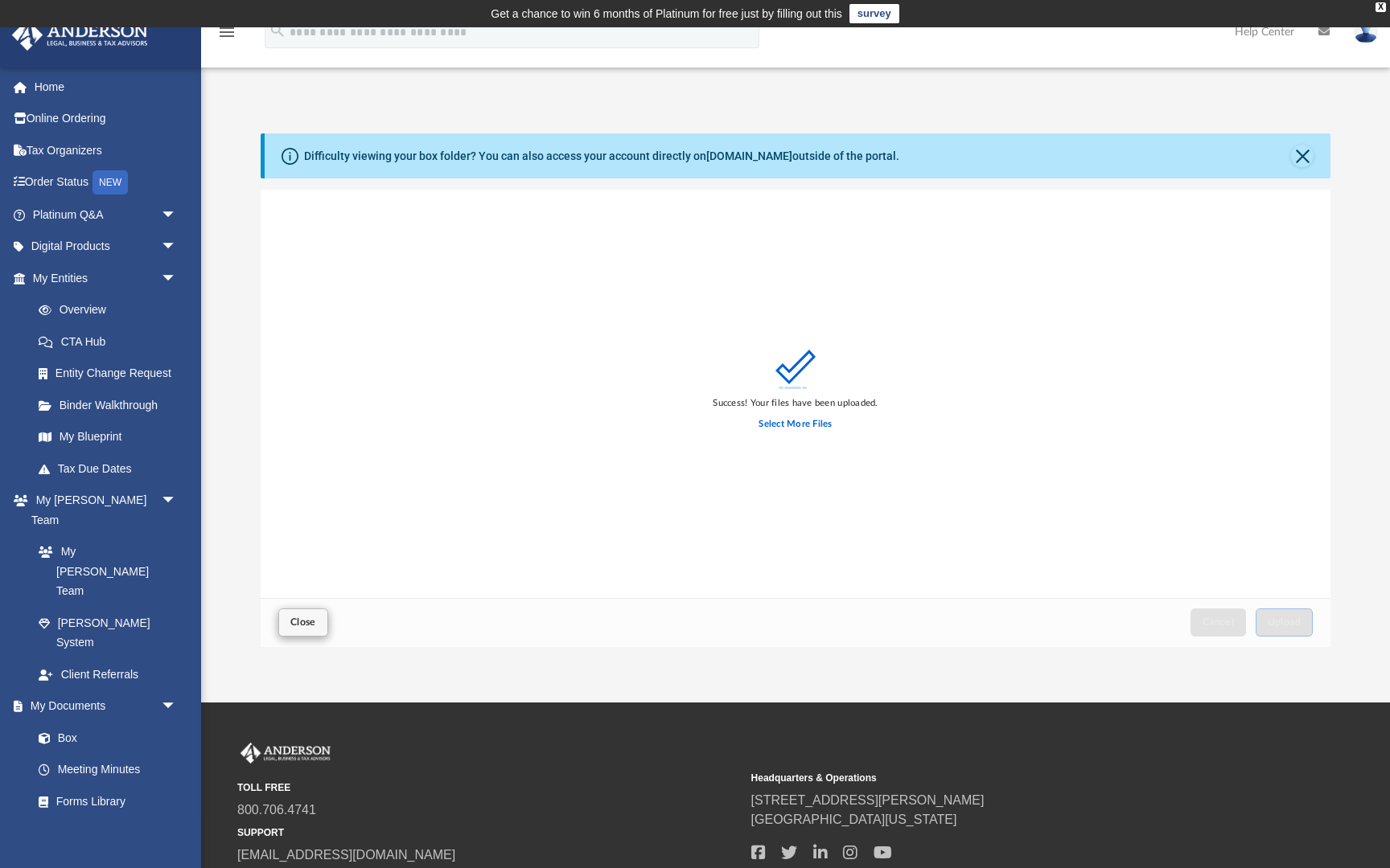
click at [298, 624] on span "Close" at bounding box center [304, 622] width 26 height 9
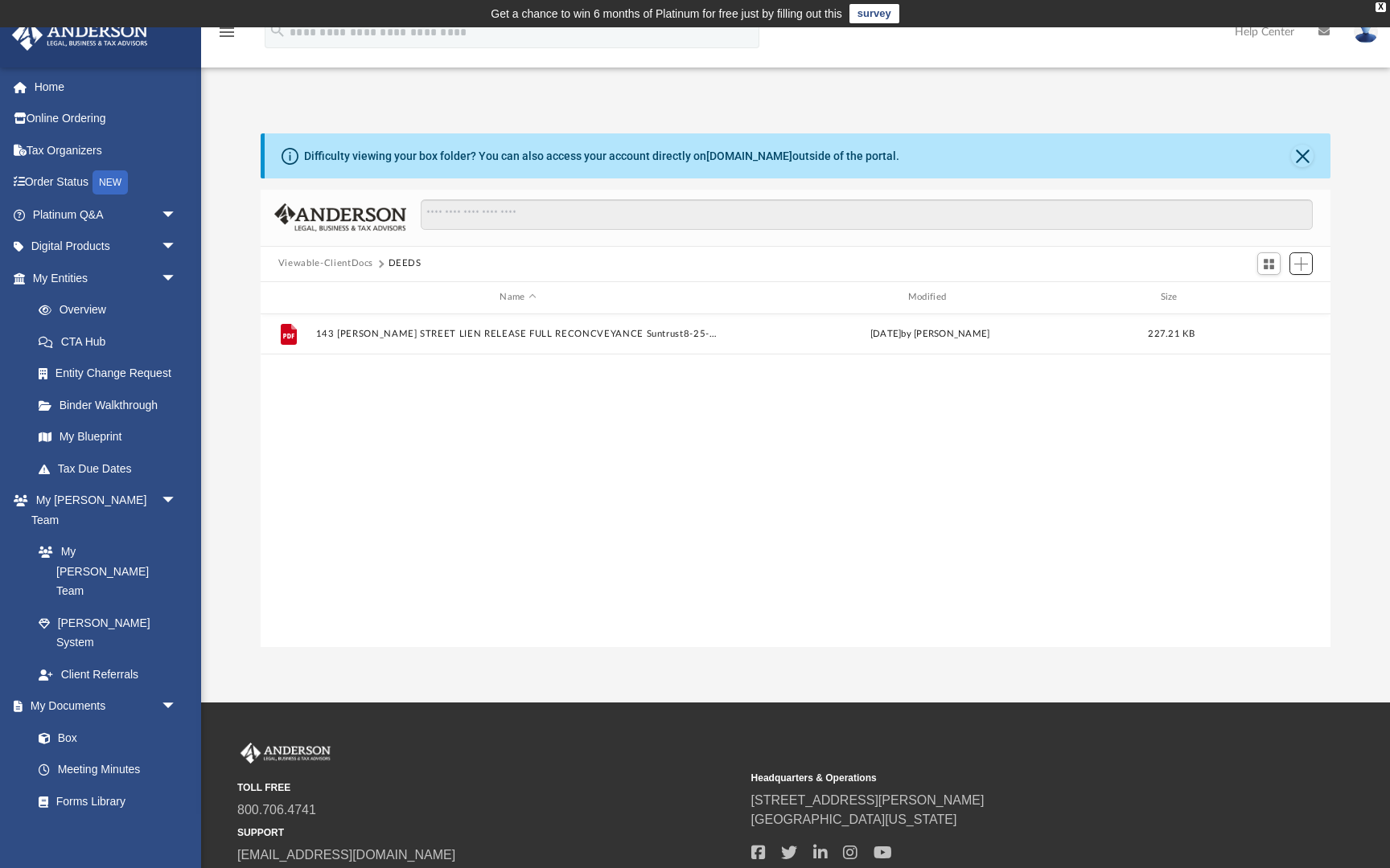
scroll to position [1, 1]
click at [1296, 260] on span "Add" at bounding box center [1301, 264] width 14 height 14
click at [1257, 296] on li "Upload" at bounding box center [1277, 295] width 51 height 17
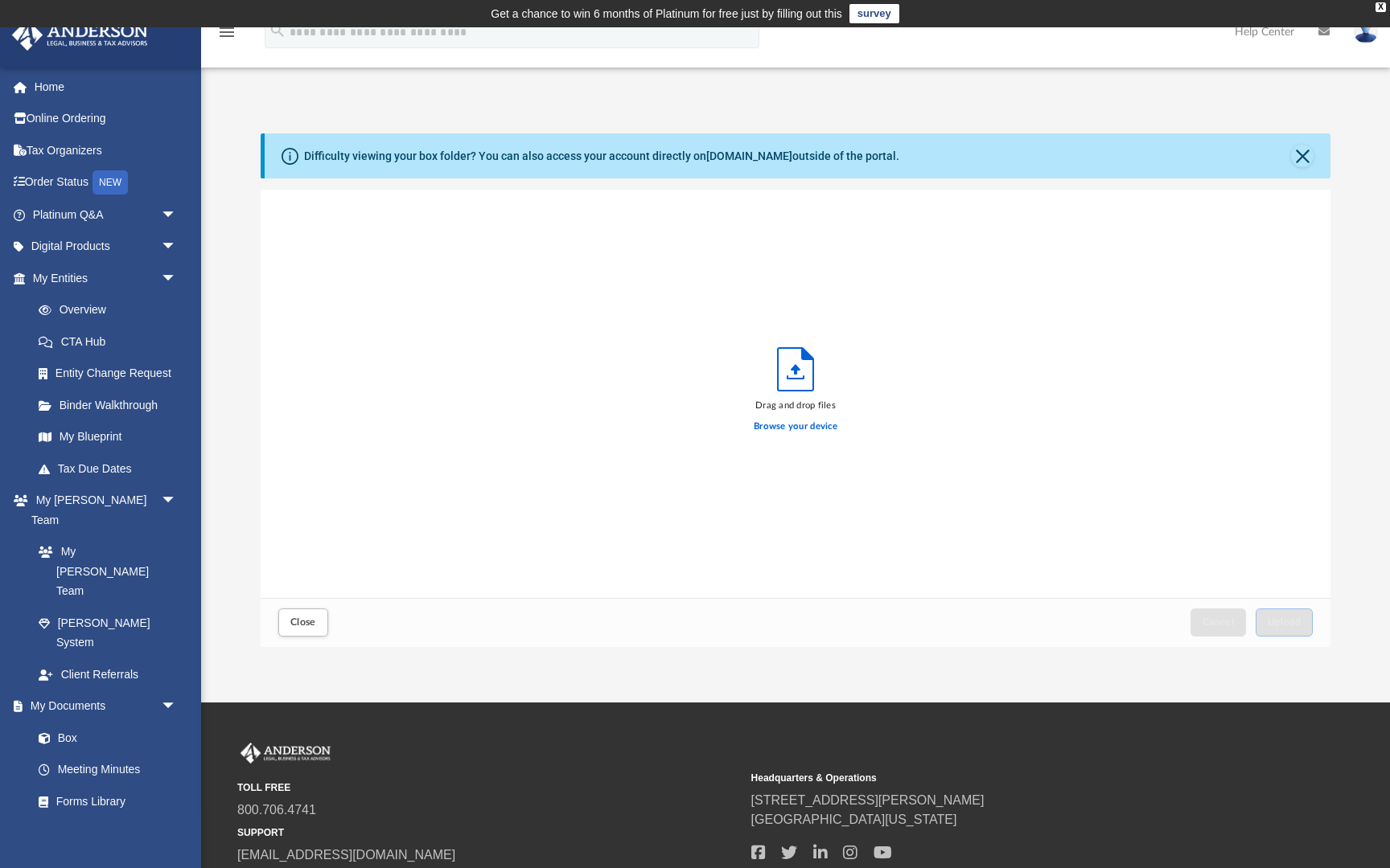
scroll to position [408, 1070]
click at [802, 426] on label "Browse your device" at bounding box center [796, 427] width 84 height 15
click at [0, 0] on input "Browse your device" at bounding box center [0, 0] width 0 height 0
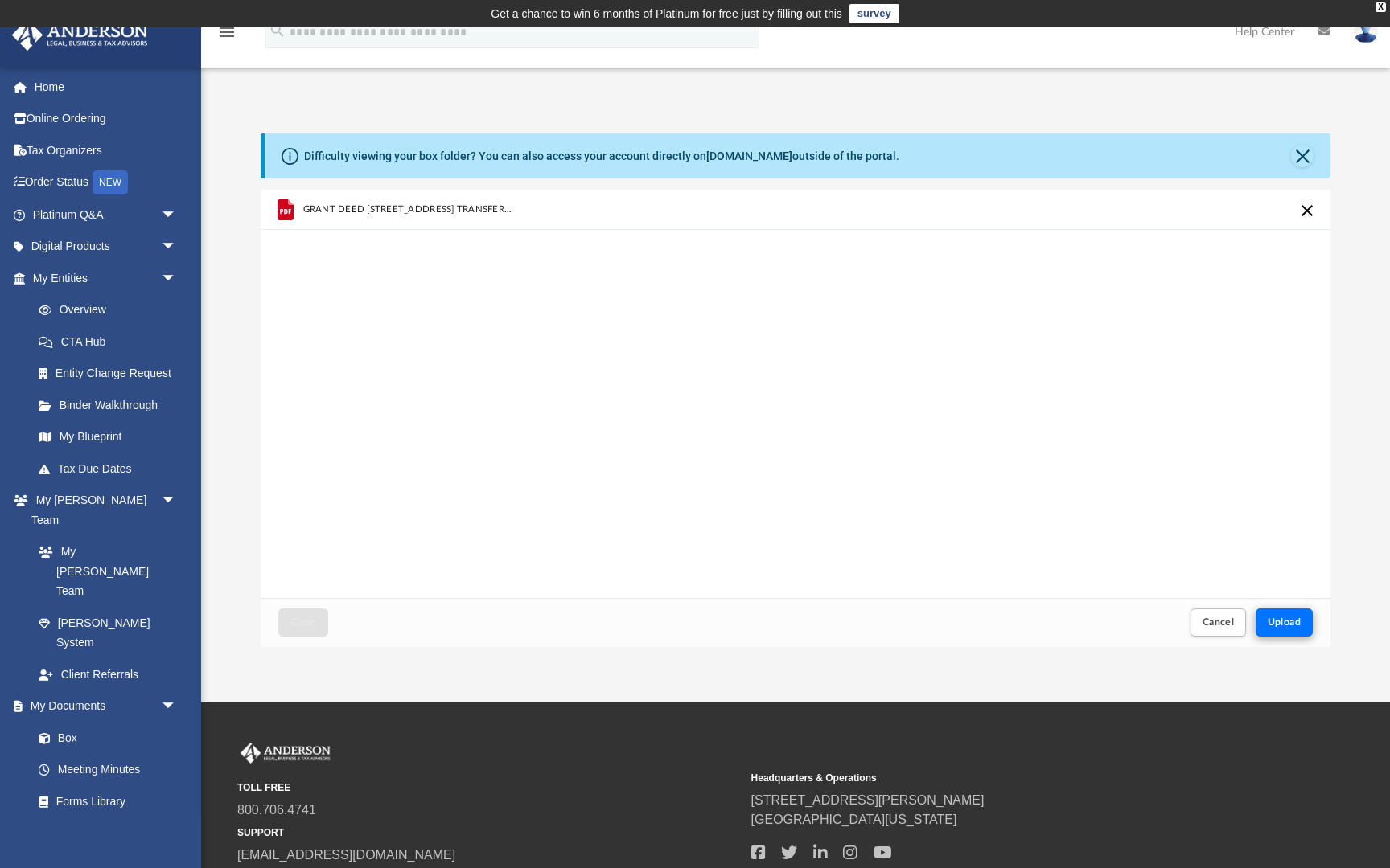
click at [1277, 618] on span "Upload" at bounding box center [1285, 622] width 34 height 9
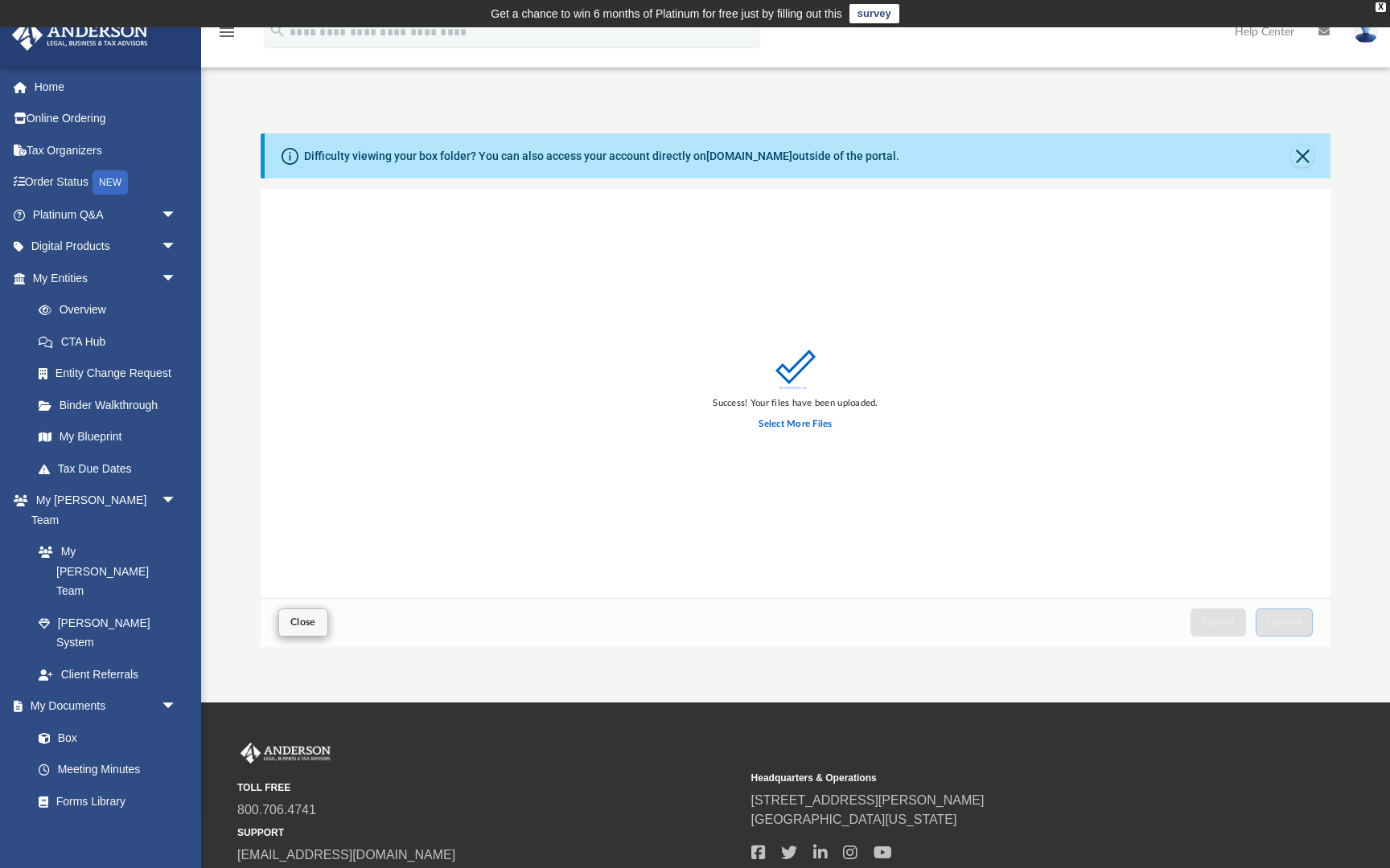
click at [303, 619] on span "Close" at bounding box center [304, 622] width 26 height 9
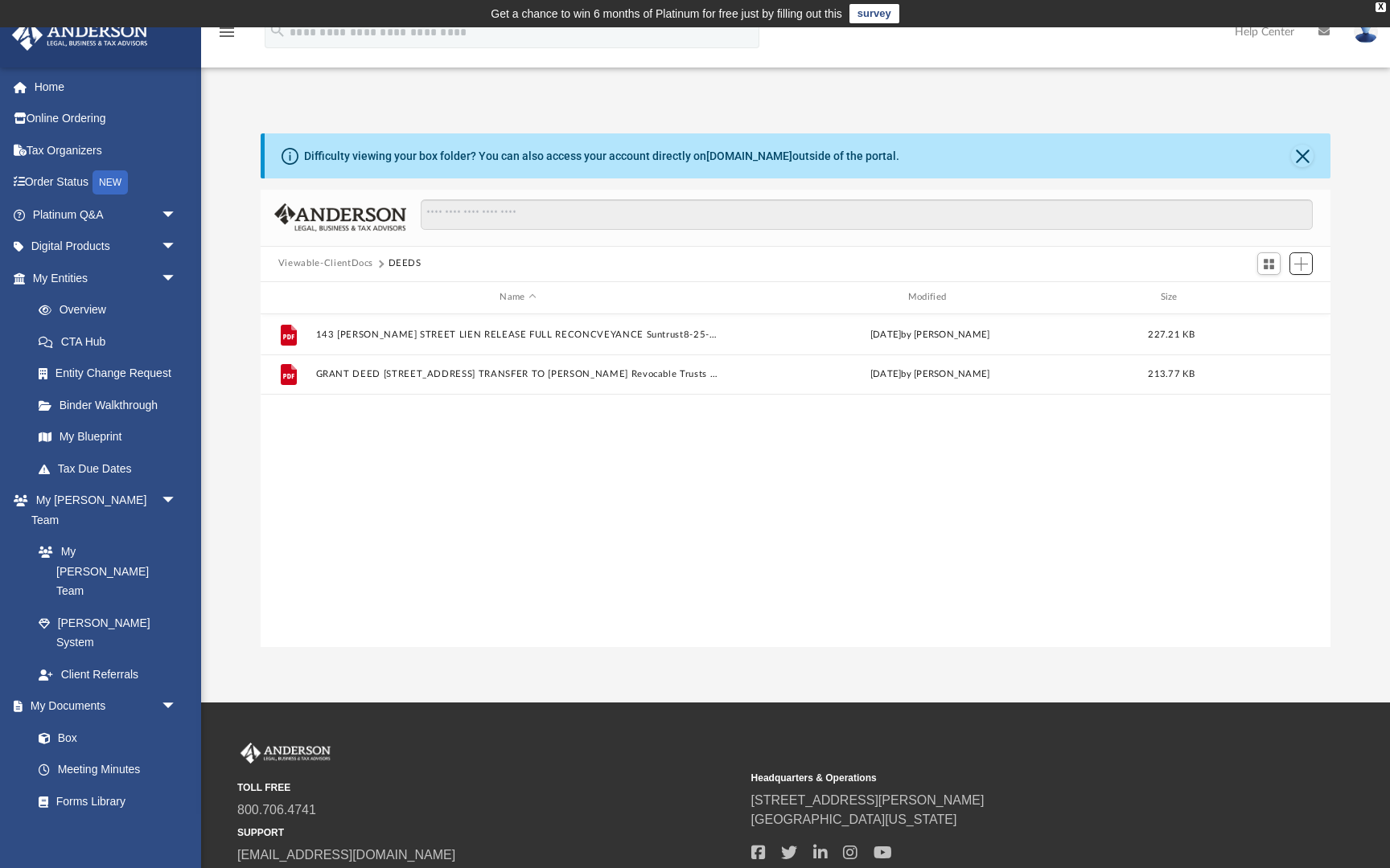
scroll to position [0, 0]
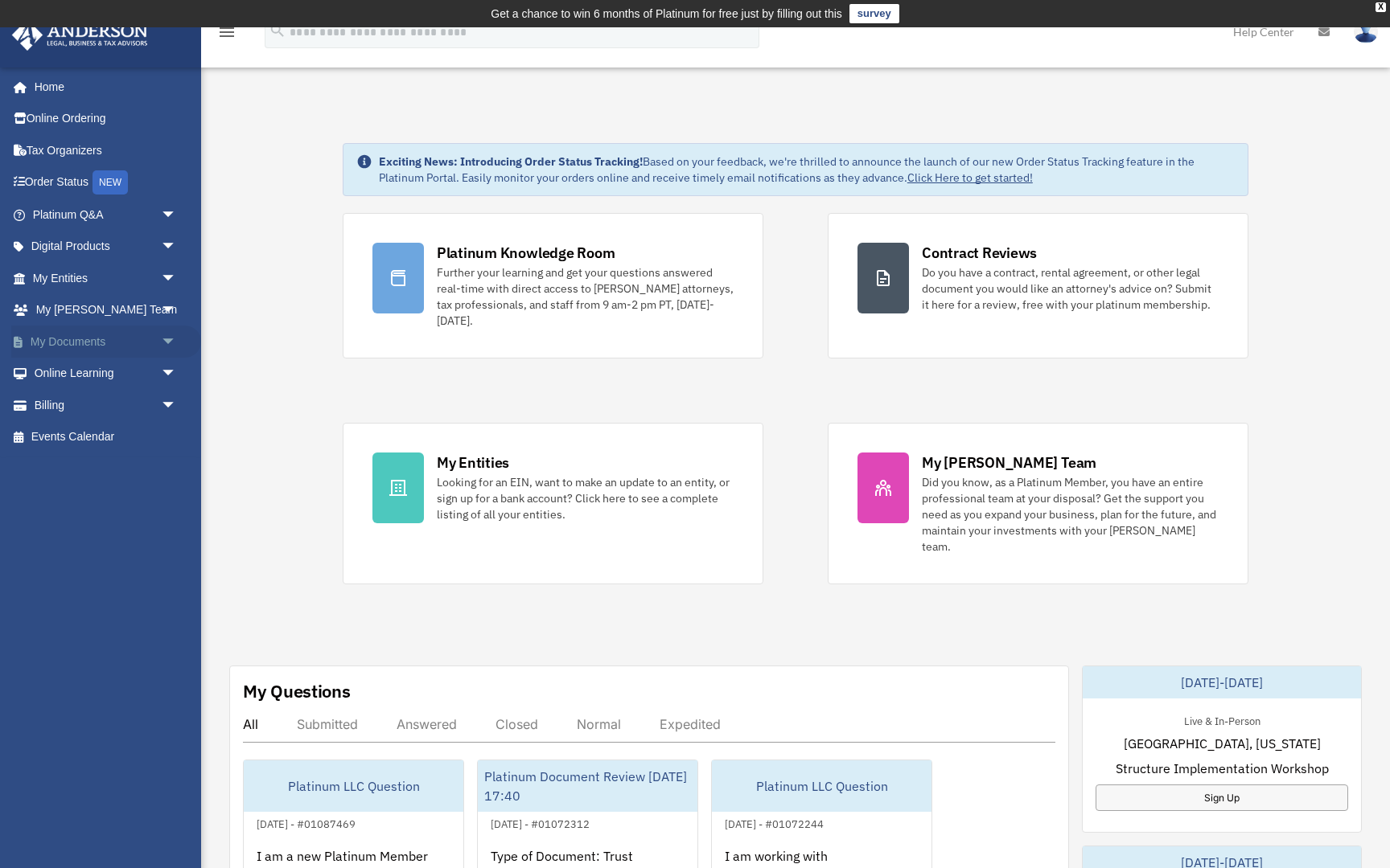
click at [164, 337] on span "arrow_drop_down" at bounding box center [177, 342] width 33 height 33
click at [71, 371] on link "Box" at bounding box center [112, 373] width 179 height 33
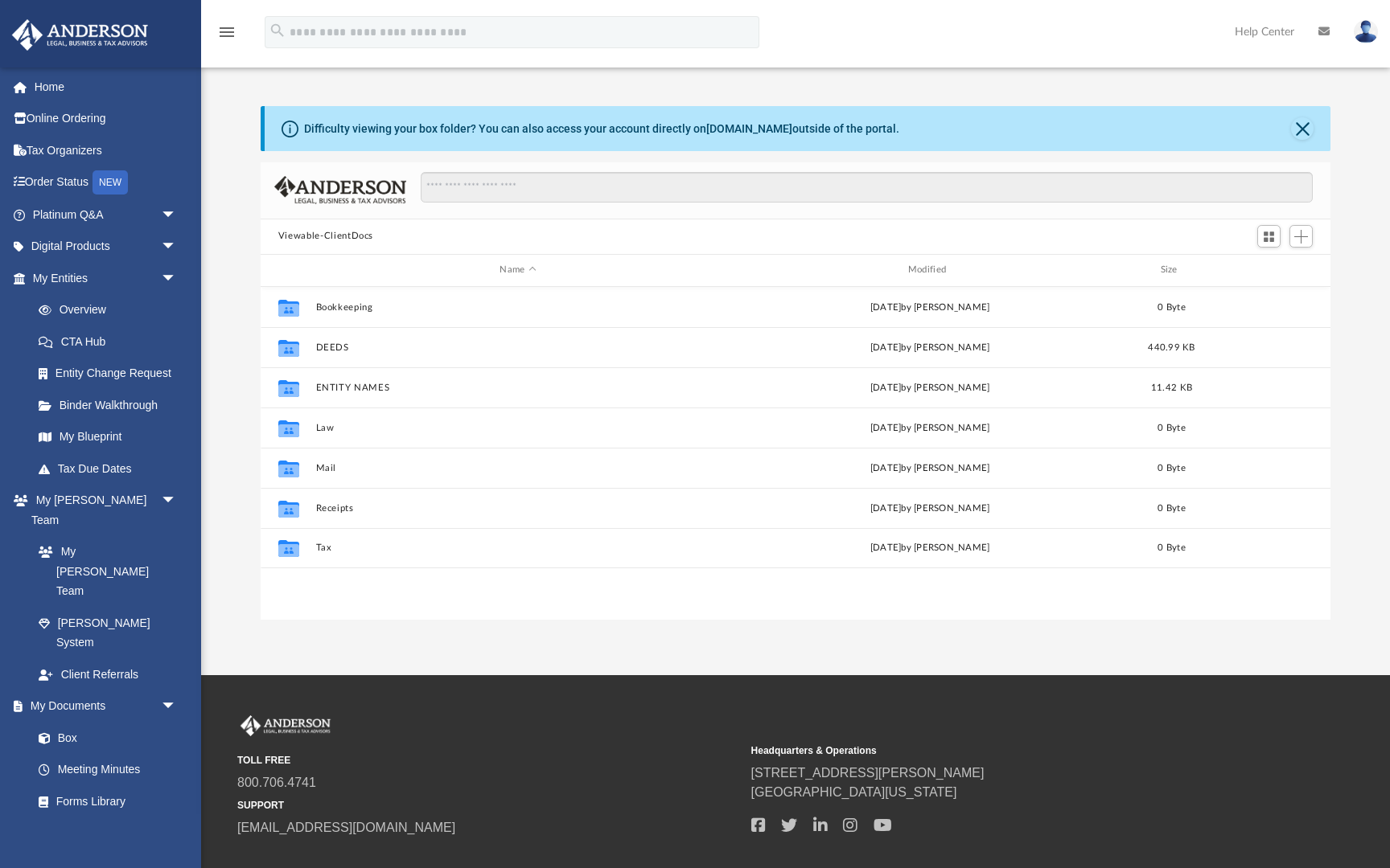
scroll to position [366, 1070]
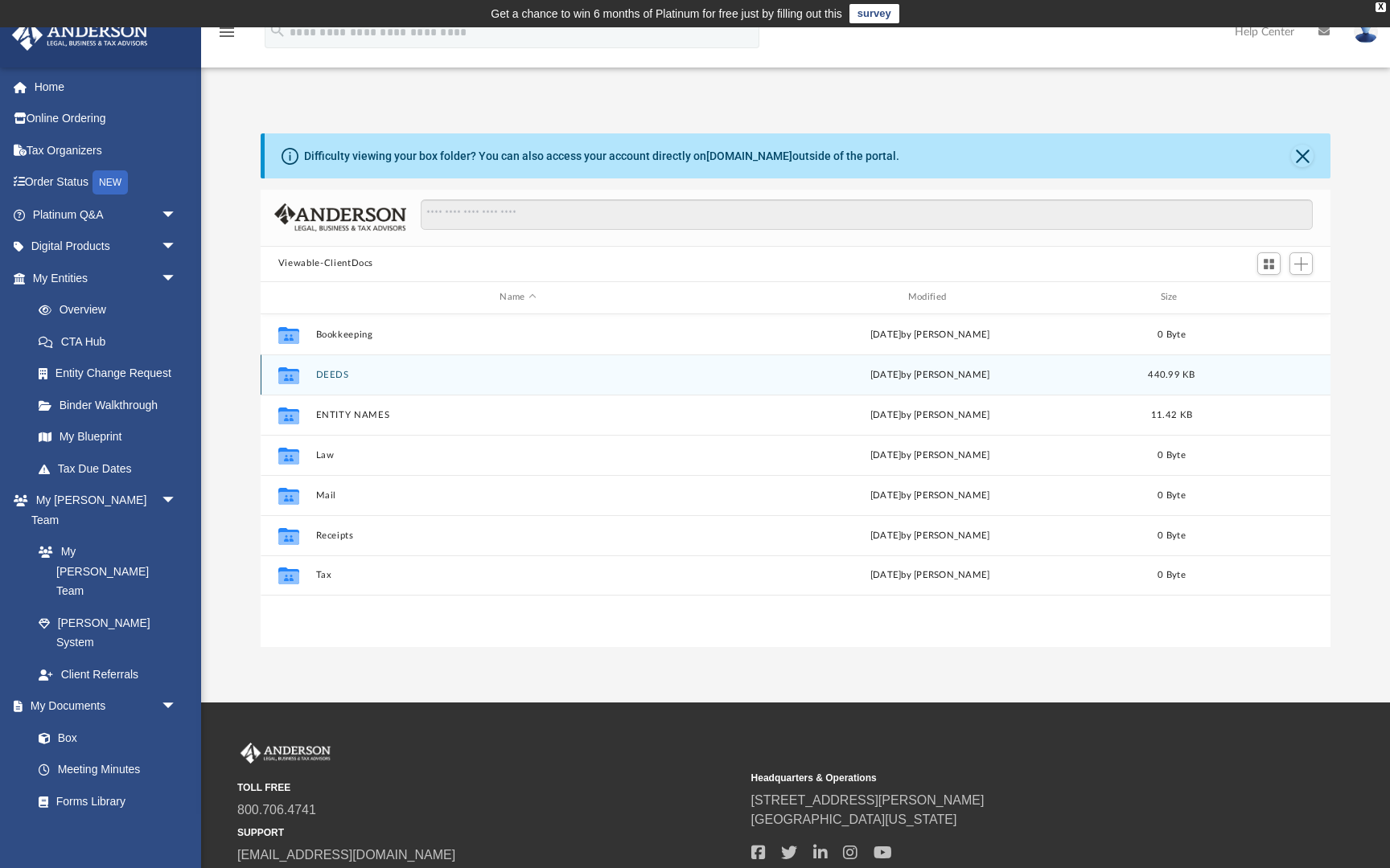
click at [340, 373] on button "DEEDS" at bounding box center [517, 374] width 404 height 10
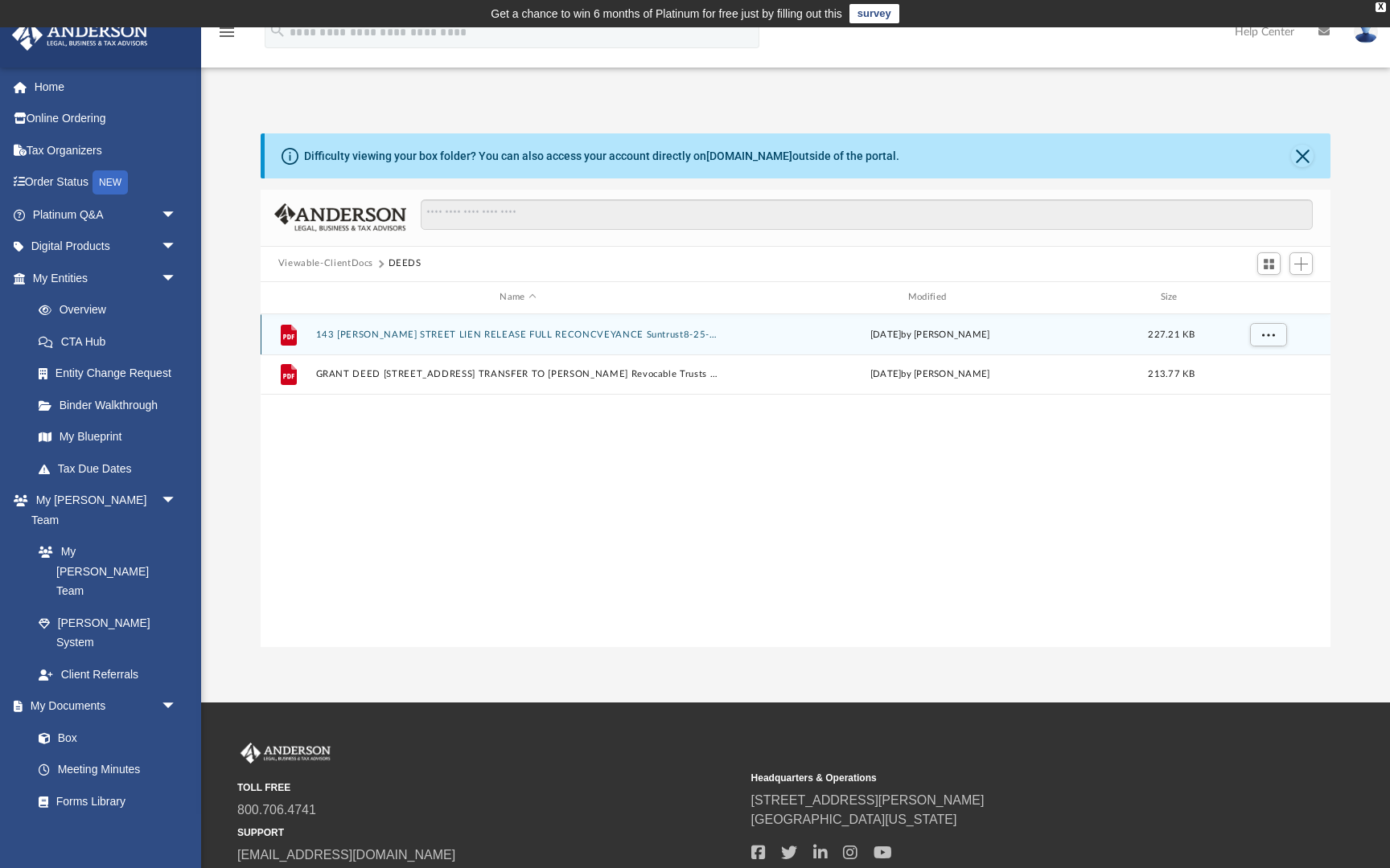
click at [350, 333] on button "143 BERVERLY STREET LIEN RELEASE FULL RECONCVEYANCE Suntrust8-25-2017 and Wells…" at bounding box center [517, 334] width 404 height 10
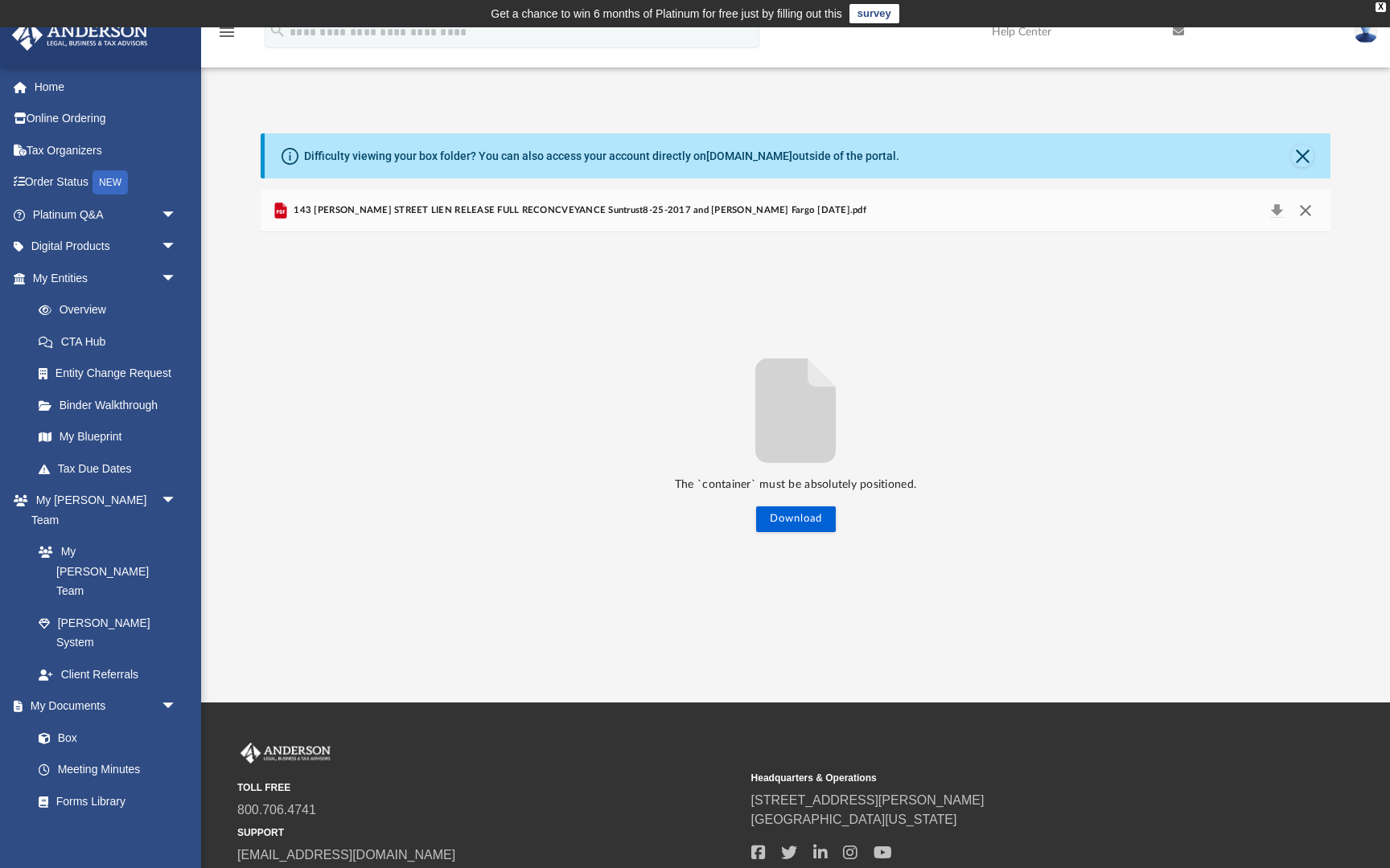
click at [1306, 209] on button "Close" at bounding box center [1305, 210] width 29 height 22
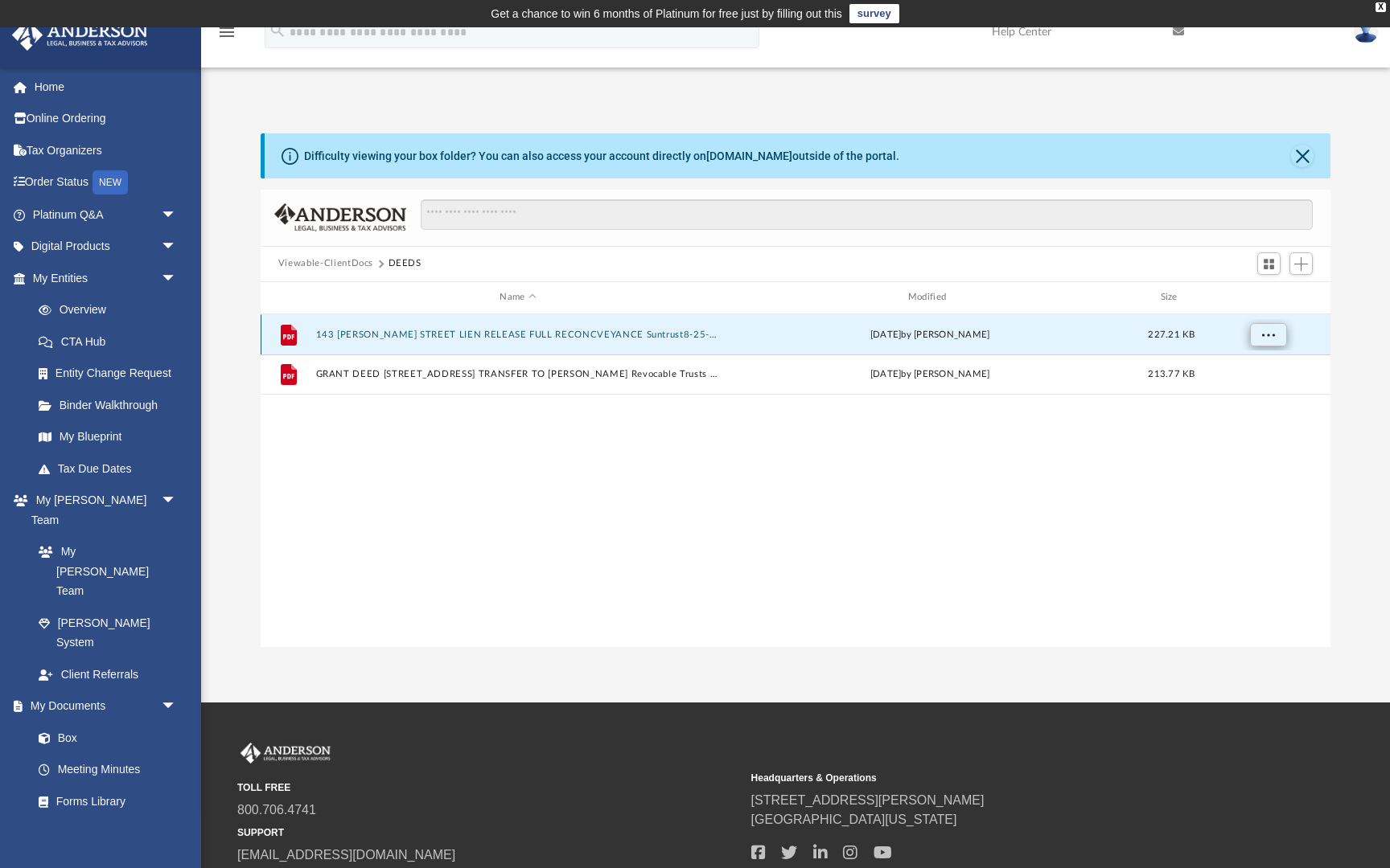
click at [1272, 330] on span "More options" at bounding box center [1268, 333] width 13 height 8
click at [1258, 332] on button "More options" at bounding box center [1268, 334] width 37 height 24
click at [1266, 262] on span "Switch to Grid View" at bounding box center [1269, 264] width 14 height 14
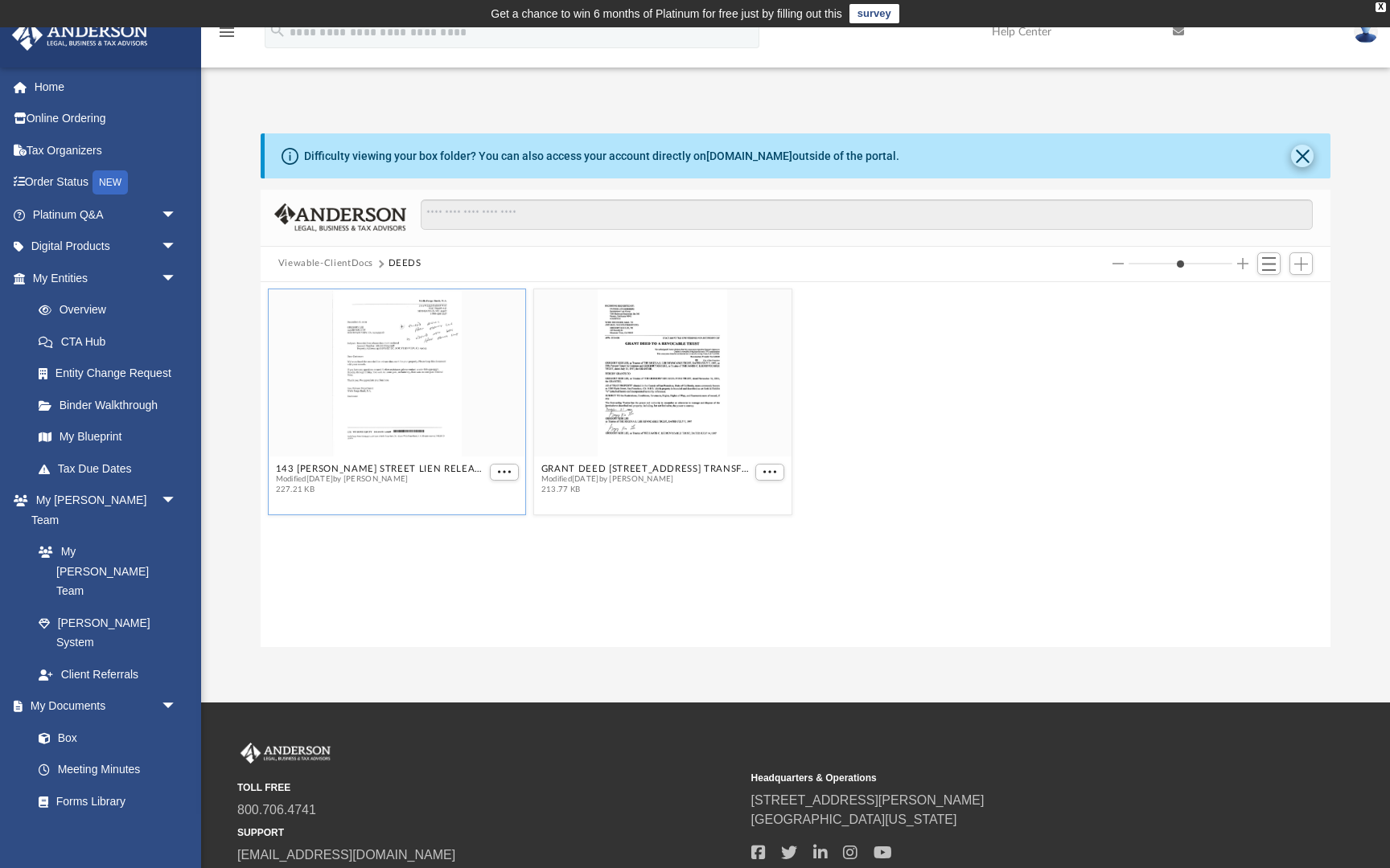
click at [1301, 153] on button "Close" at bounding box center [1302, 156] width 22 height 22
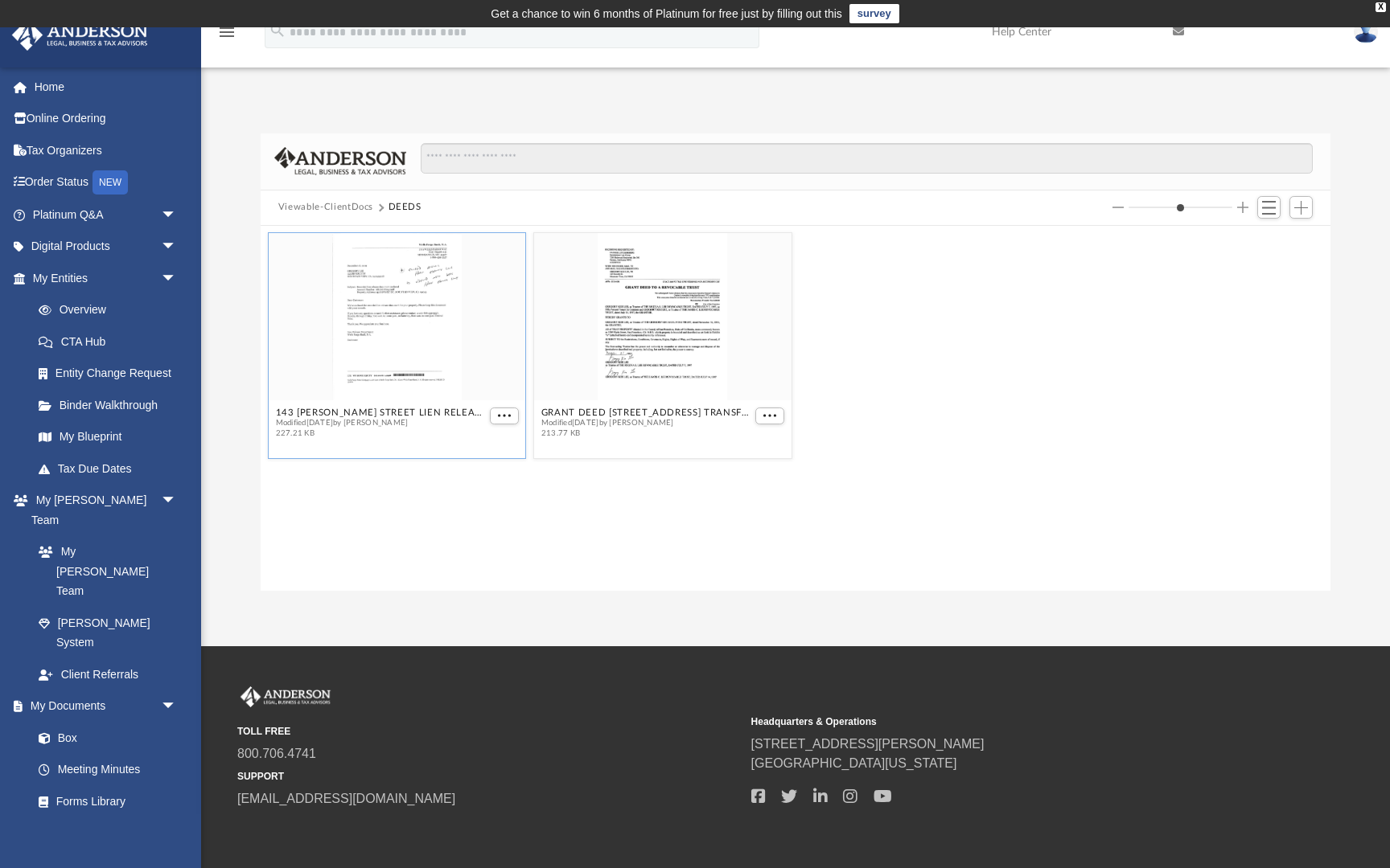
scroll to position [0, 0]
click at [502, 414] on span "More options" at bounding box center [504, 415] width 13 height 8
